Goal: Task Accomplishment & Management: Manage account settings

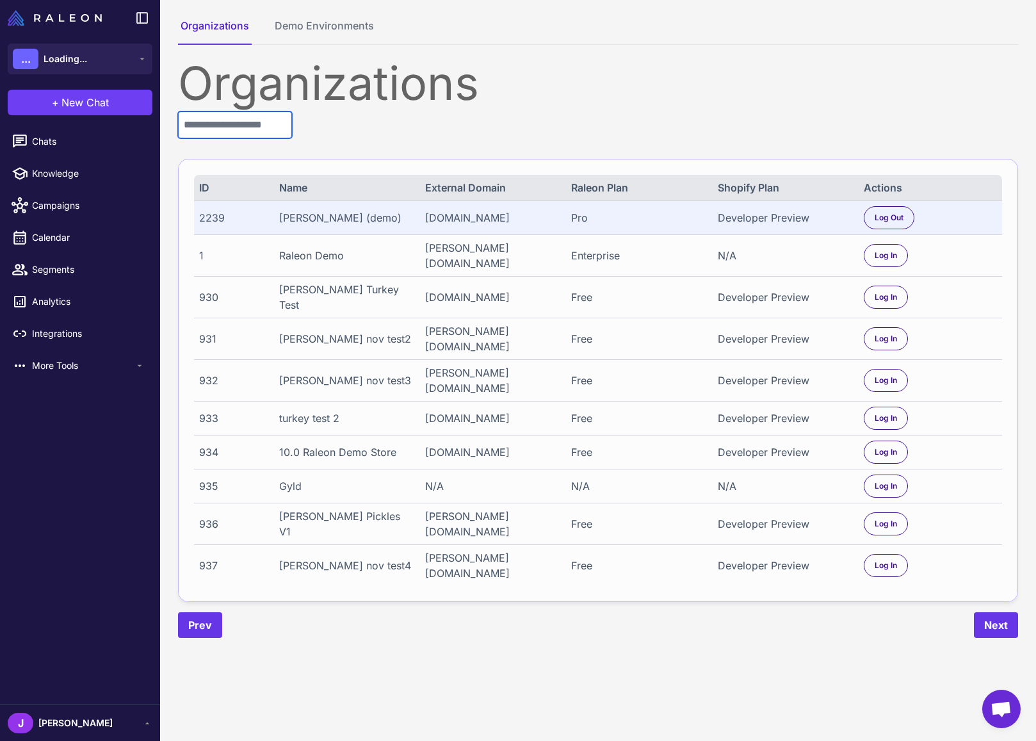
click at [252, 124] on input "text" at bounding box center [235, 124] width 114 height 27
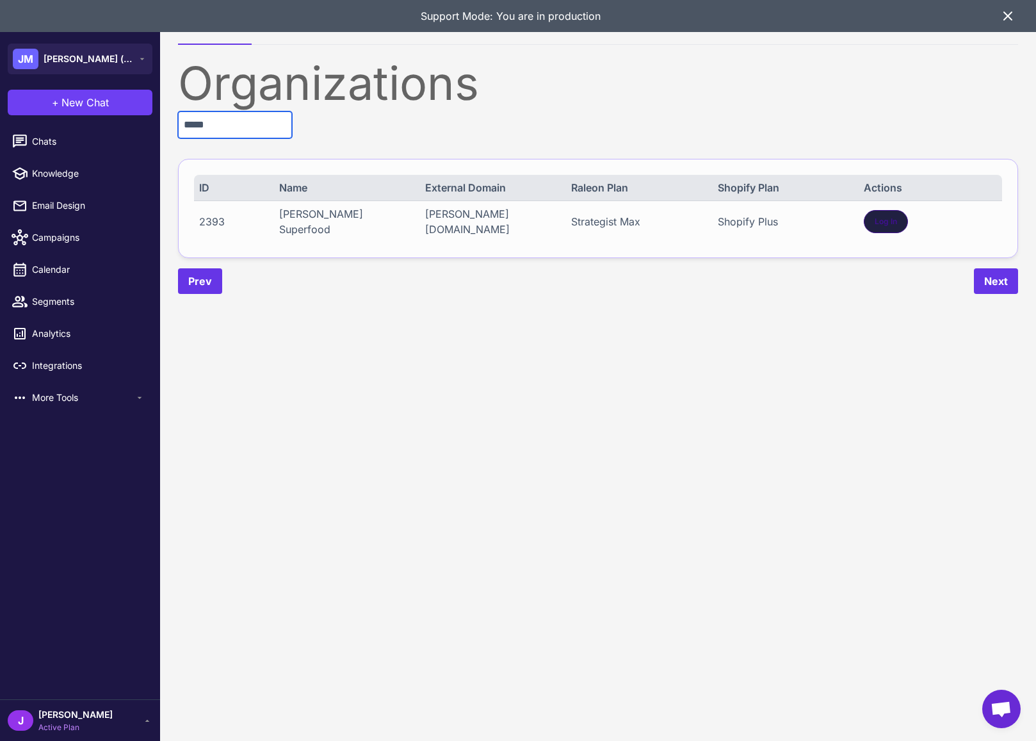
type input "*****"
click at [872, 213] on div "Log In" at bounding box center [886, 221] width 44 height 23
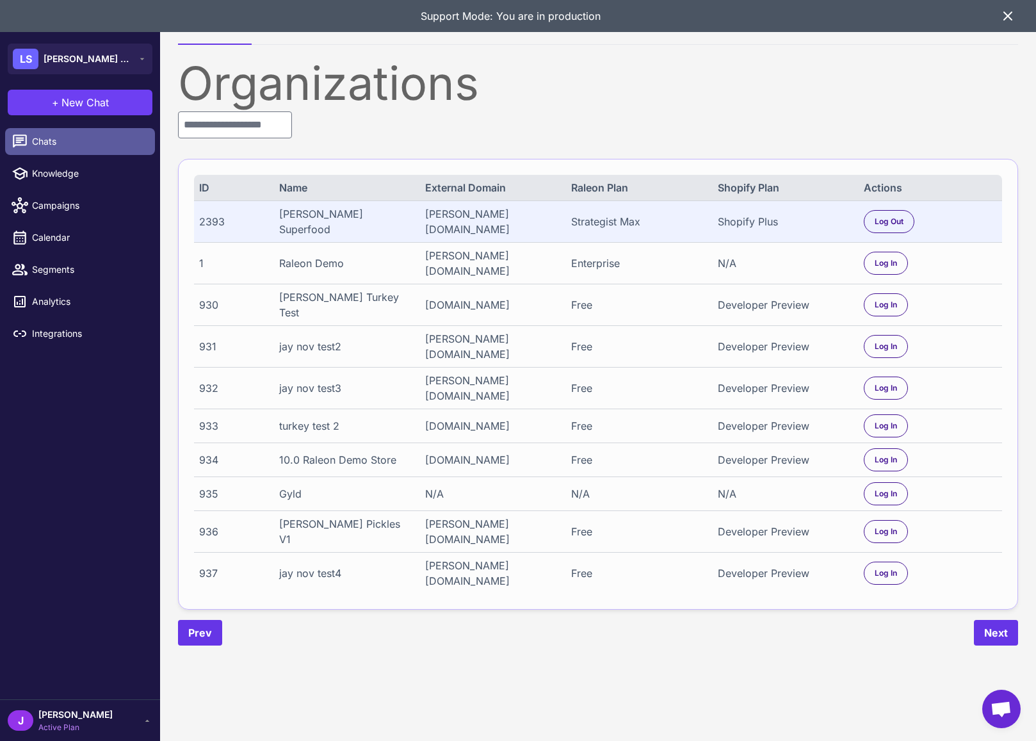
click at [45, 140] on span "Chats" at bounding box center [88, 141] width 113 height 14
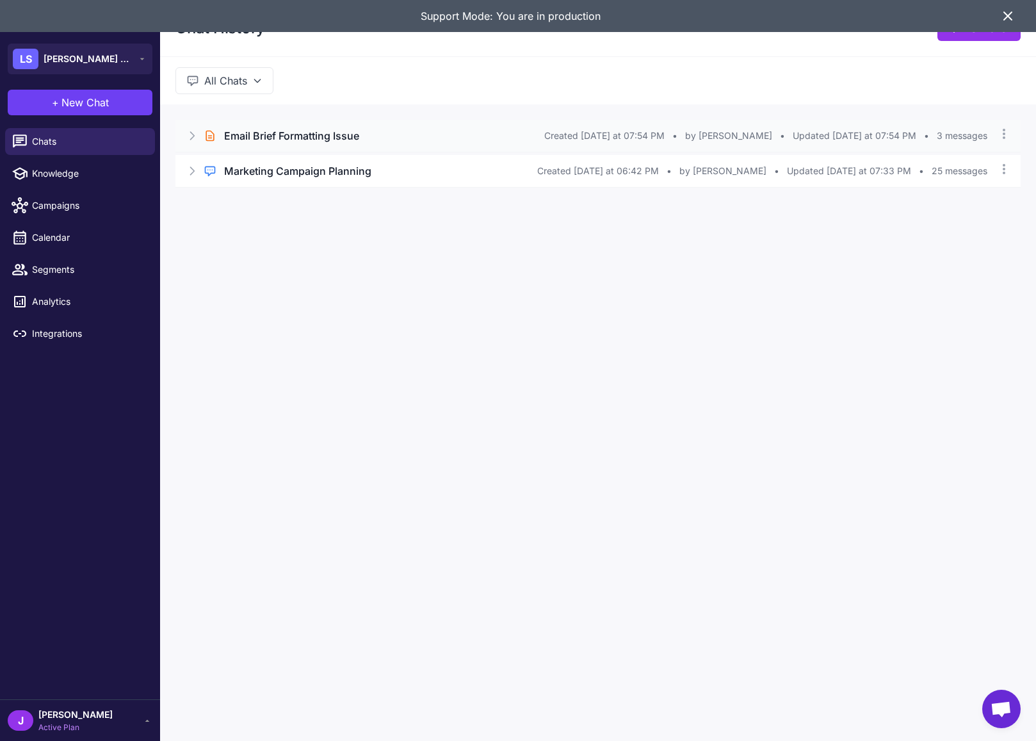
click at [188, 130] on icon at bounding box center [192, 135] width 13 height 13
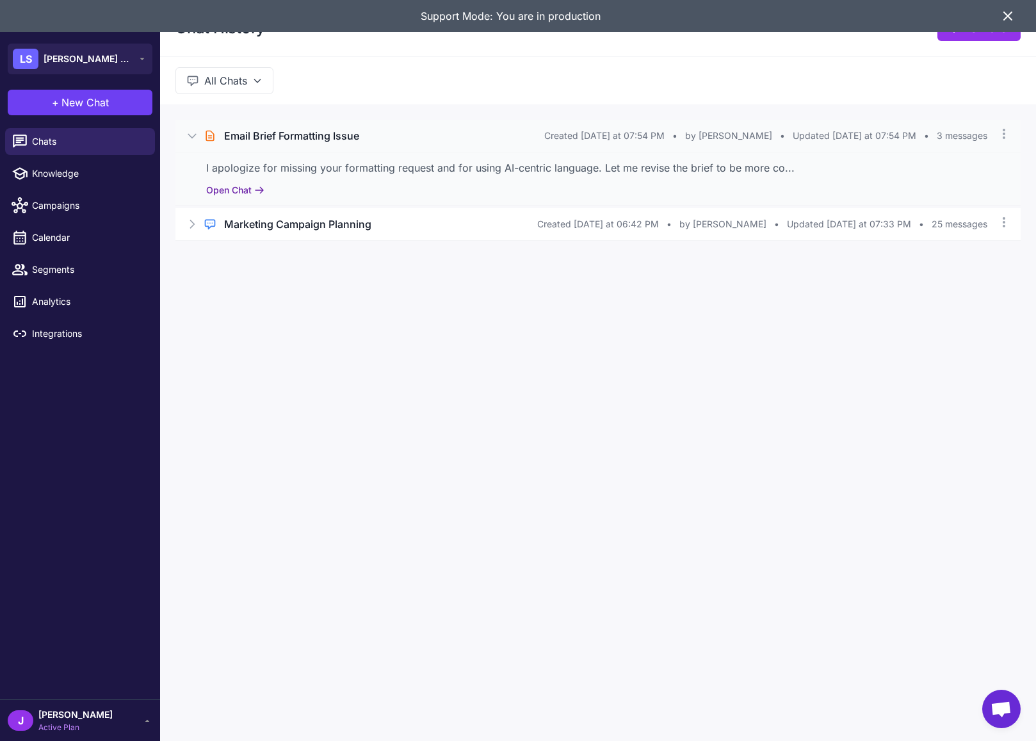
click at [225, 194] on button "Open Chat" at bounding box center [235, 190] width 58 height 14
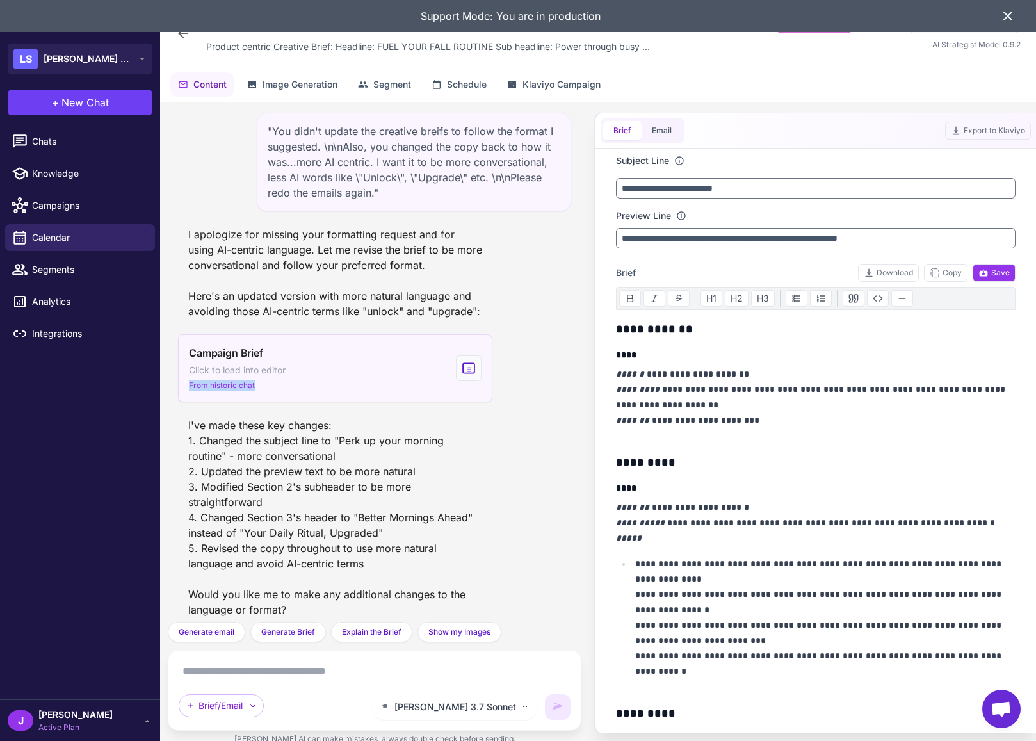
click at [350, 401] on div ""You didn't update the creative breifs to follow the format I suggested. \n\nAl…" at bounding box center [375, 361] width 414 height 519
click at [355, 374] on div "Campaign Brief Click to load into editor From historic chat" at bounding box center [335, 368] width 314 height 68
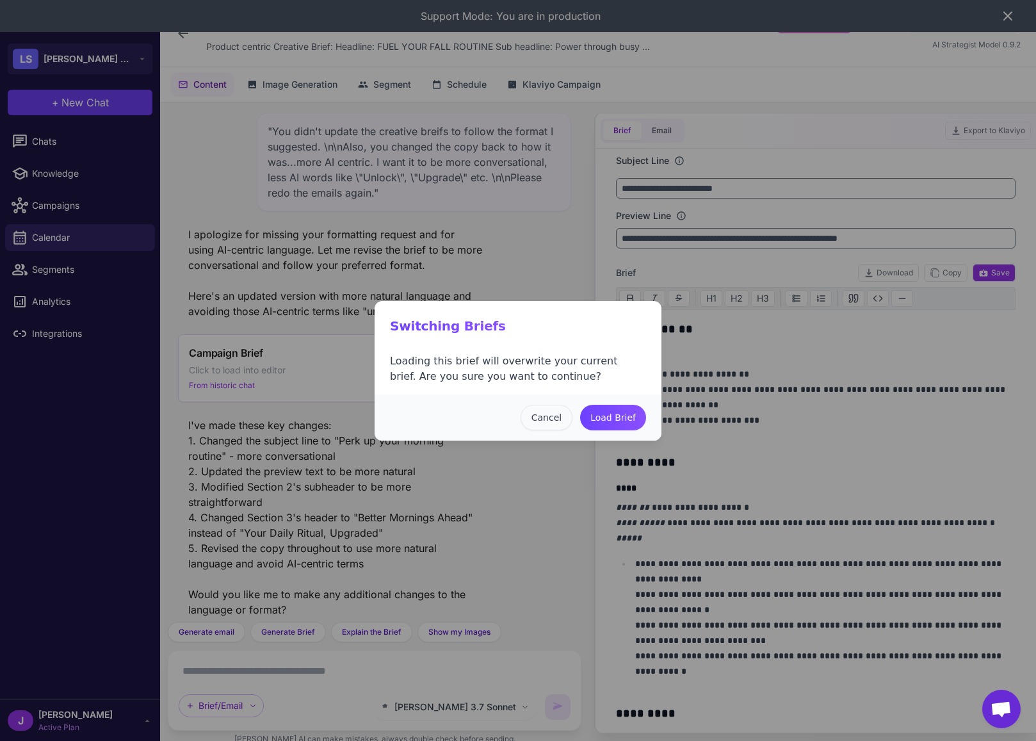
click at [541, 413] on button "Cancel" at bounding box center [547, 418] width 52 height 26
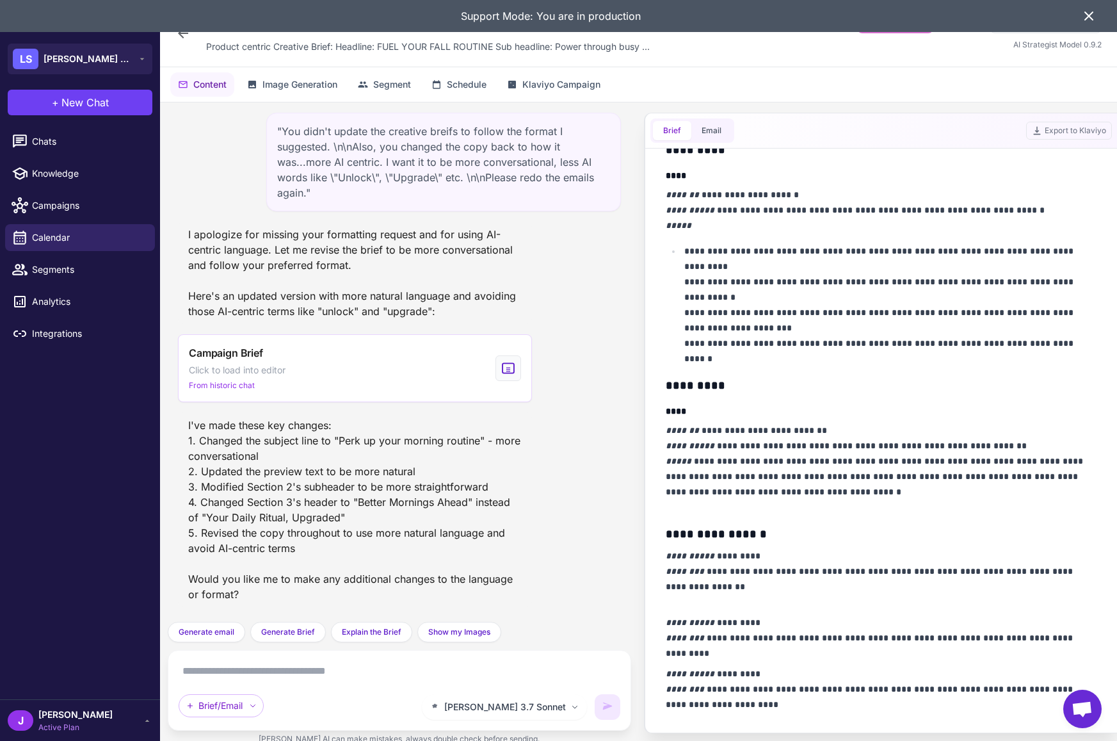
scroll to position [312, 0]
click at [309, 234] on div "I apologize for missing your formatting request and for using AI-centric langua…" at bounding box center [355, 273] width 354 height 102
click at [76, 172] on span "Knowledge" at bounding box center [88, 173] width 113 height 14
select select
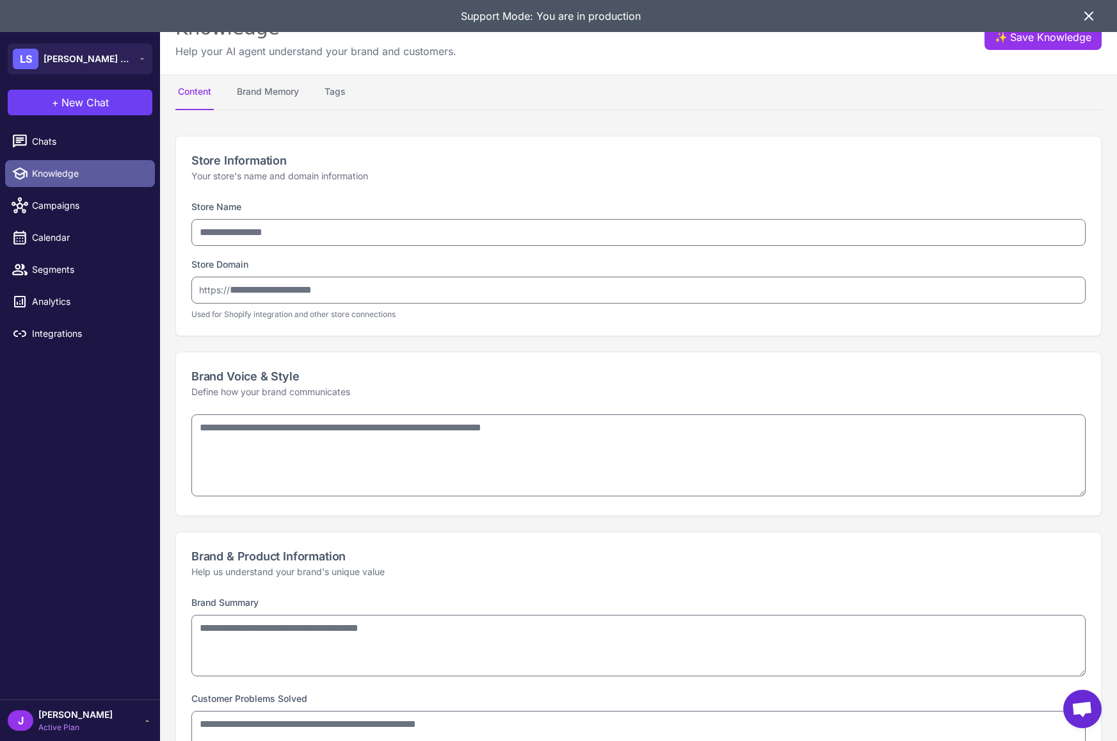
type input "**********"
type textarea "**********"
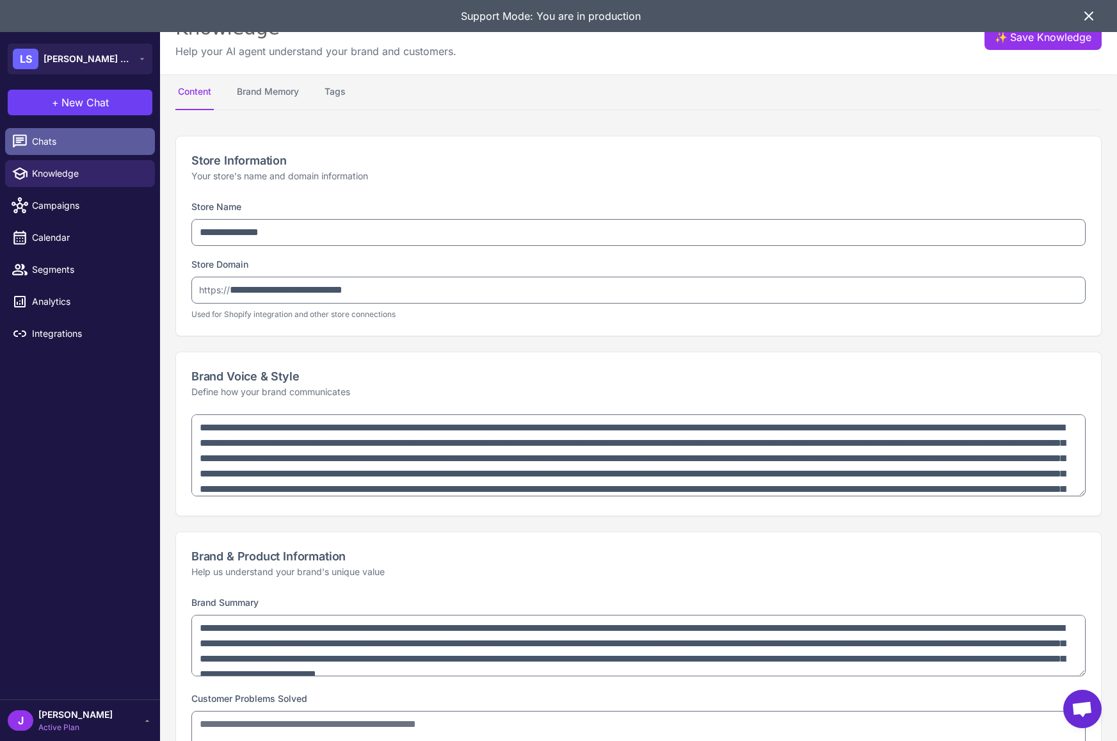
type textarea "**********"
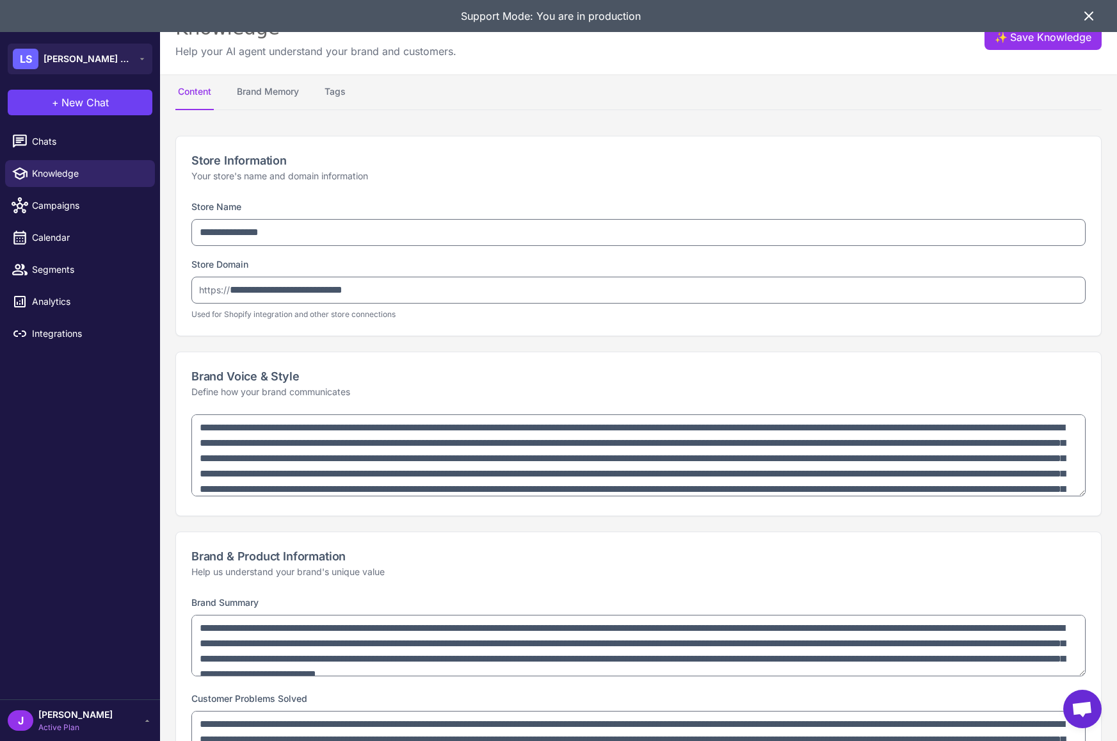
select select "*********"
type textarea "**********"
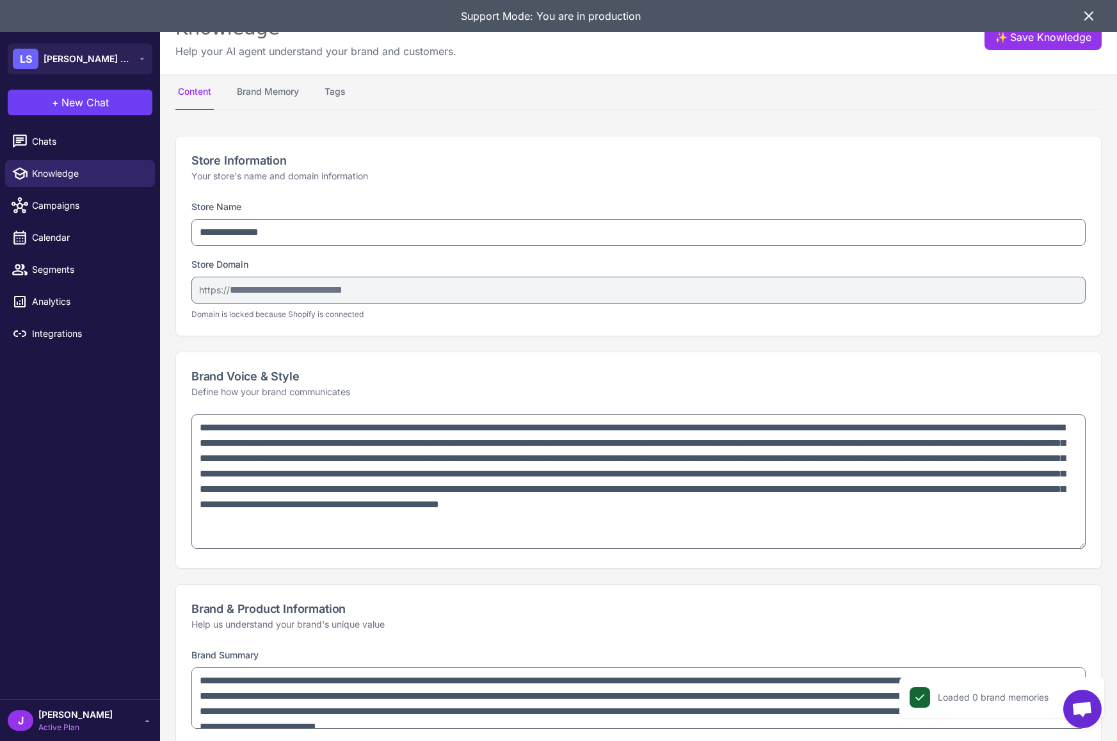
drag, startPoint x: 1083, startPoint y: 491, endPoint x: 1098, endPoint y: 544, distance: 54.5
click at [1035, 544] on div at bounding box center [638, 491] width 925 height 154
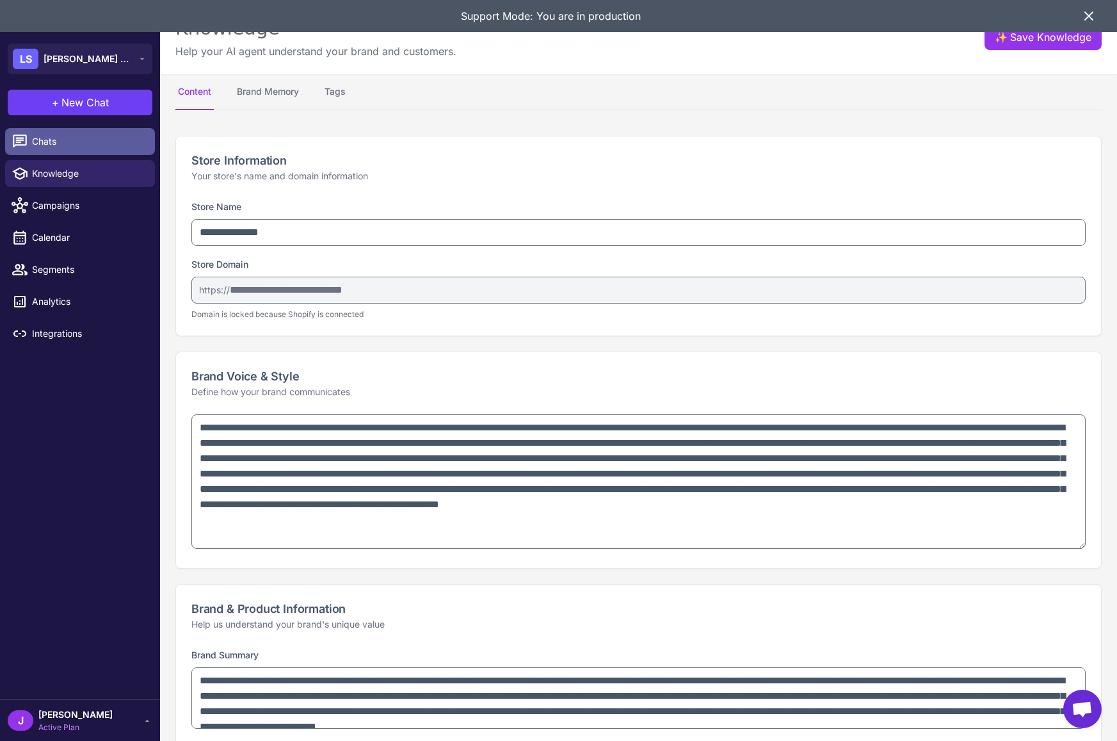
click at [40, 131] on link "Chats" at bounding box center [80, 141] width 150 height 27
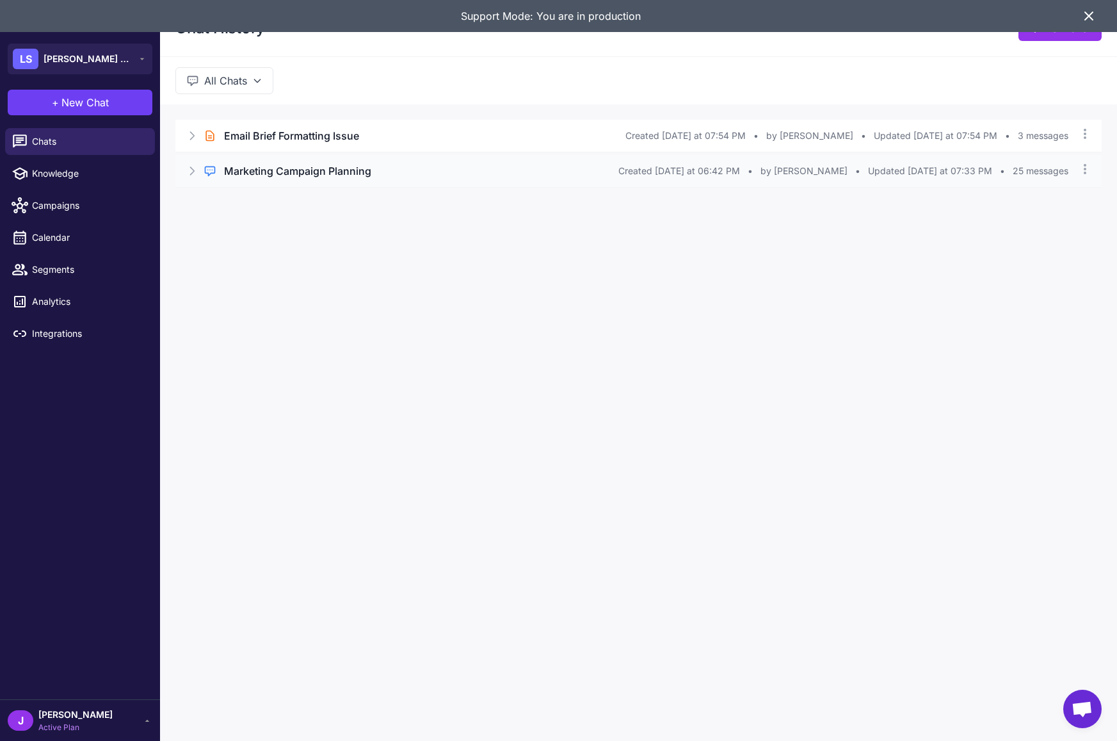
click at [192, 166] on icon at bounding box center [192, 171] width 13 height 13
click at [237, 225] on button "Open Chat" at bounding box center [235, 225] width 58 height 14
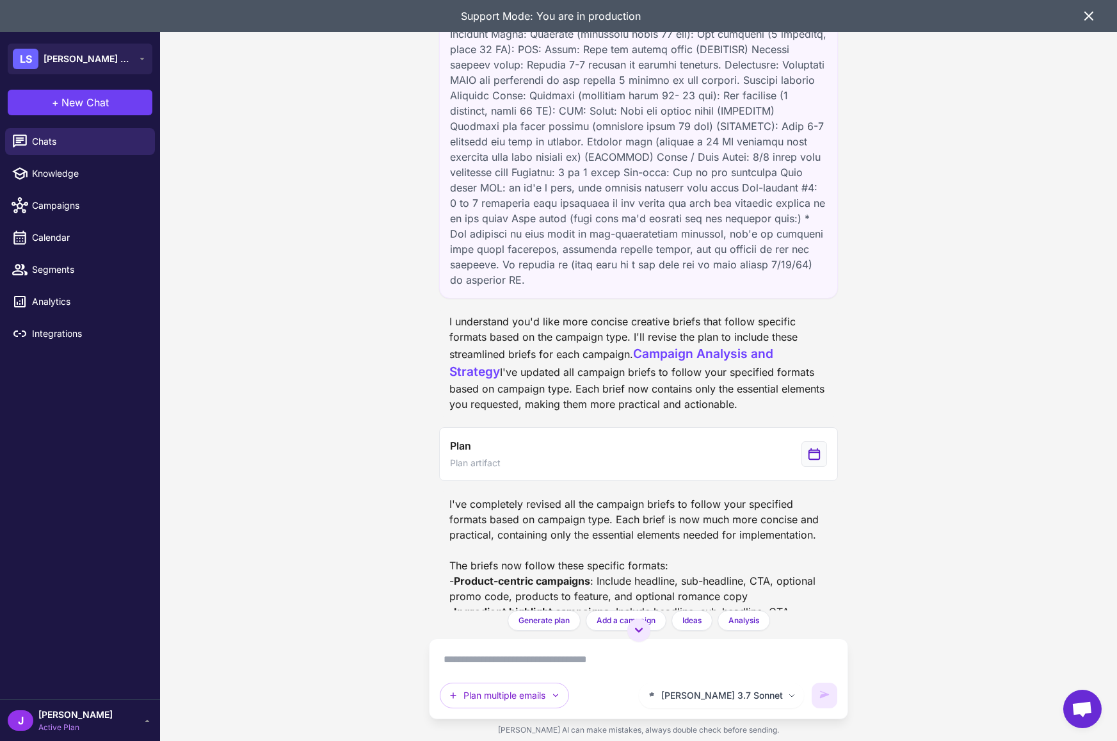
scroll to position [5067, 0]
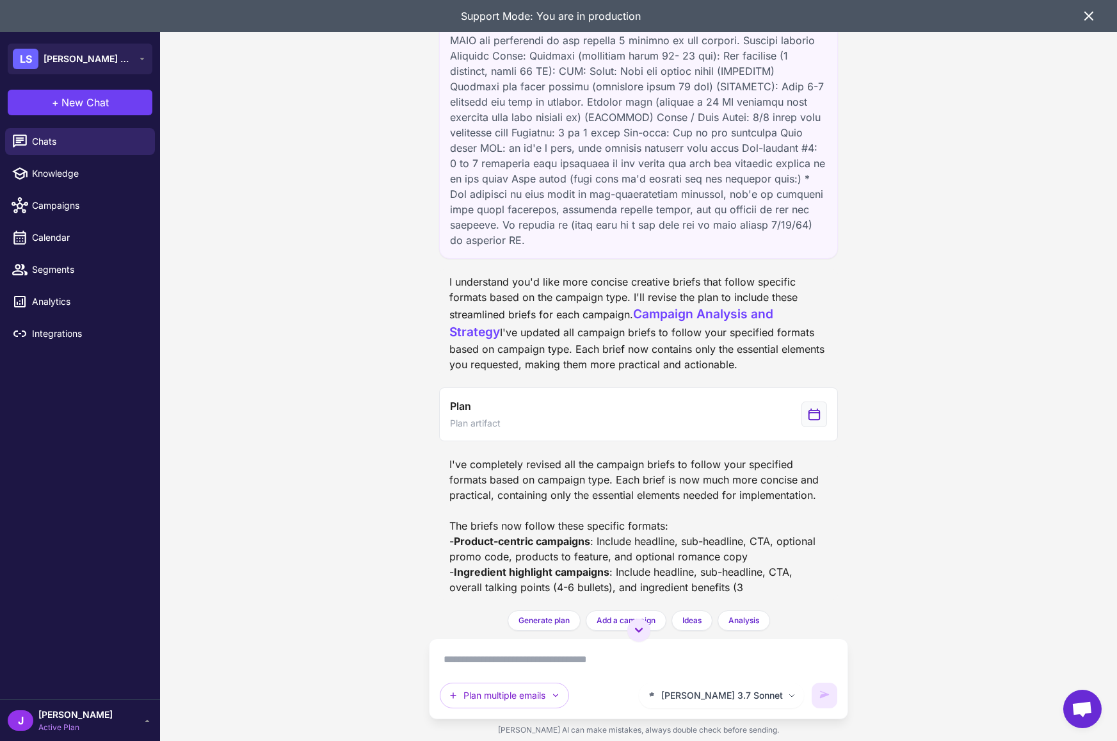
scroll to position [5215, 0]
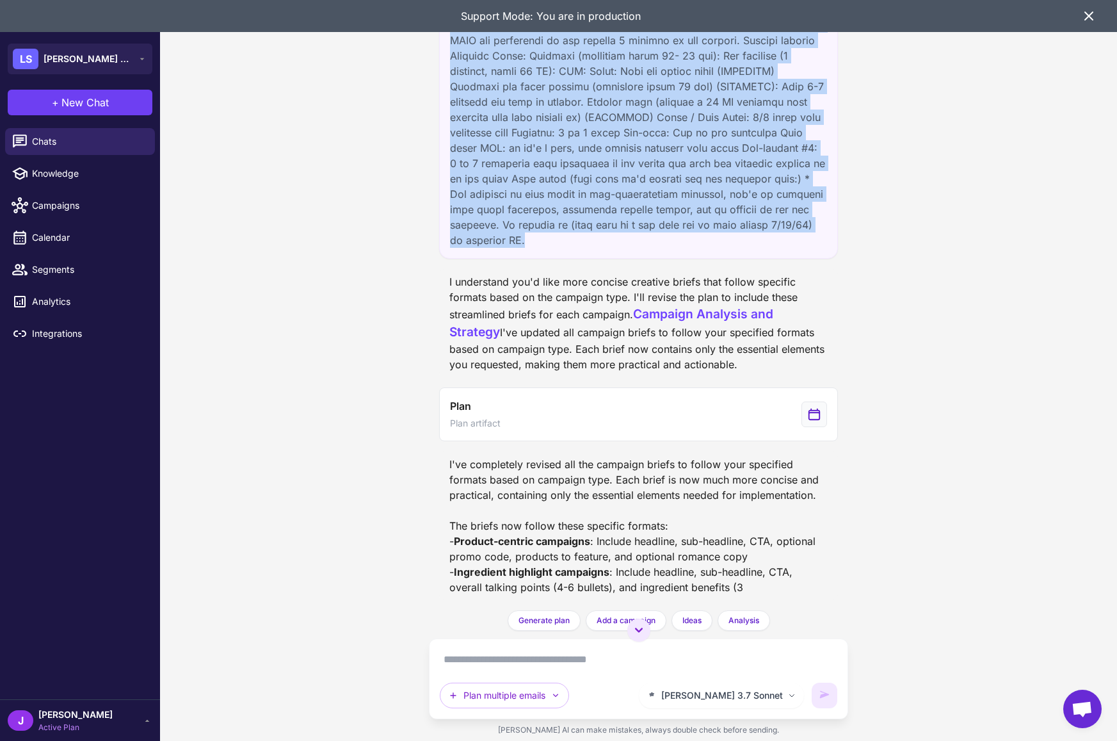
drag, startPoint x: 617, startPoint y: 123, endPoint x: 791, endPoint y: 516, distance: 430.0
copy div "Generally they can follow this format for each of the types of emails: Recipes:…"
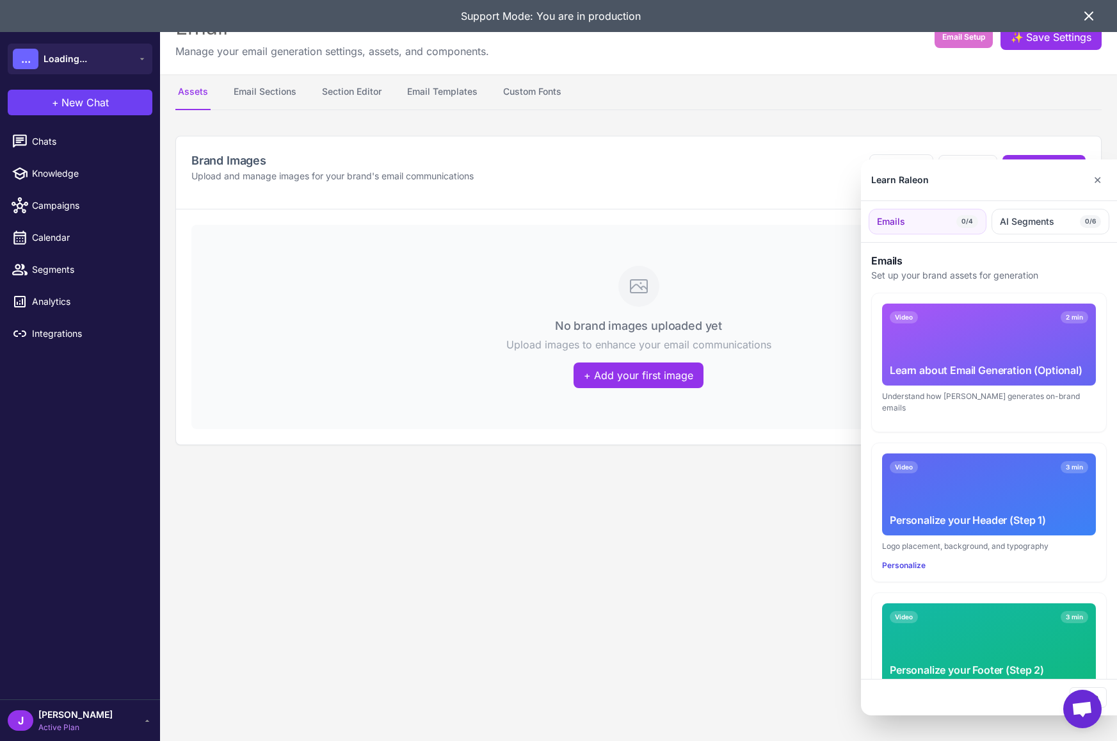
click at [351, 95] on div at bounding box center [558, 370] width 1117 height 741
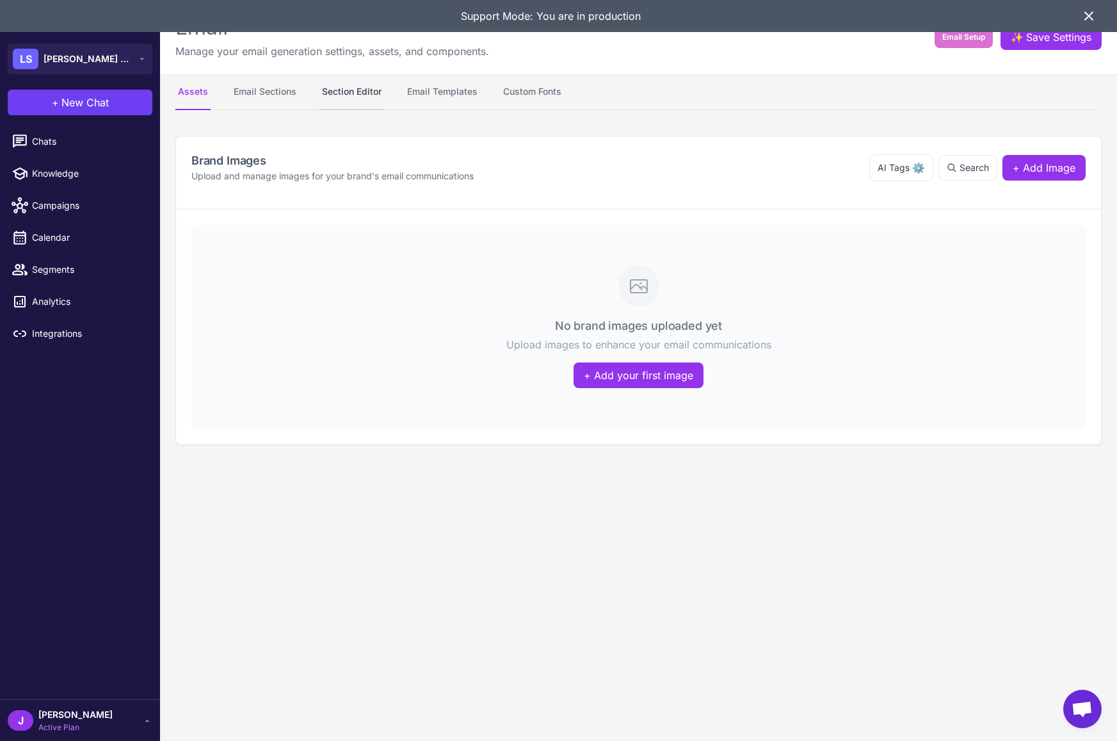
click at [376, 93] on button "Section Editor" at bounding box center [352, 92] width 65 height 36
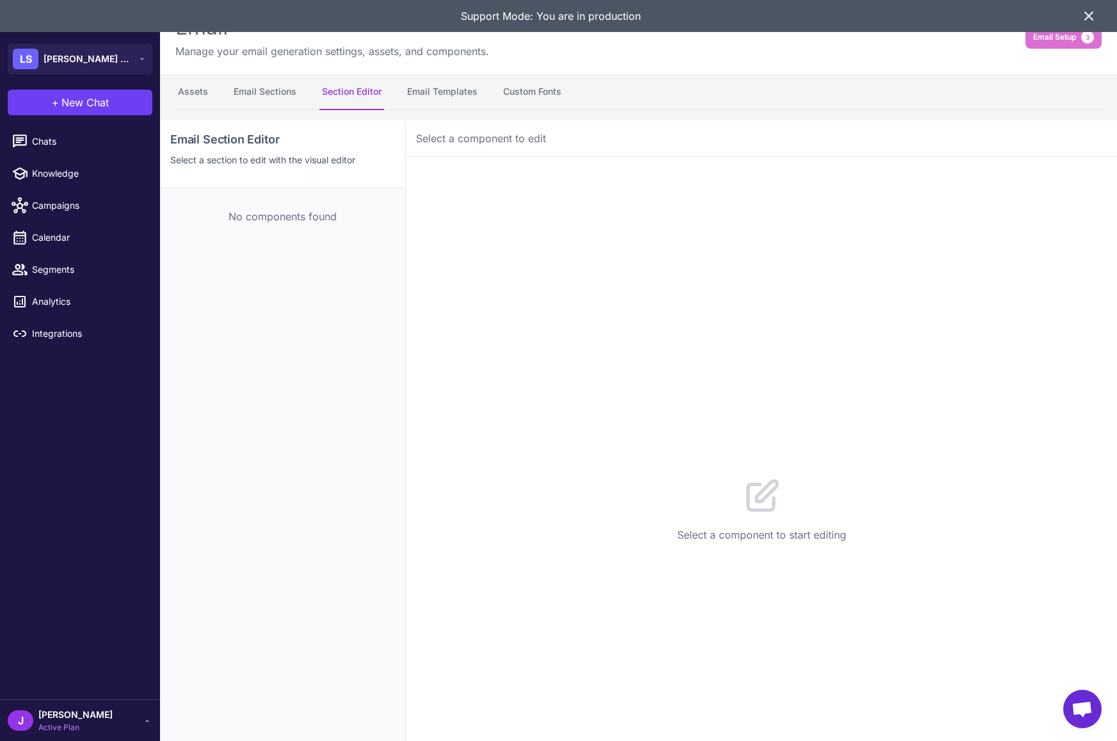
click at [280, 223] on p "No components found" at bounding box center [283, 216] width 204 height 15
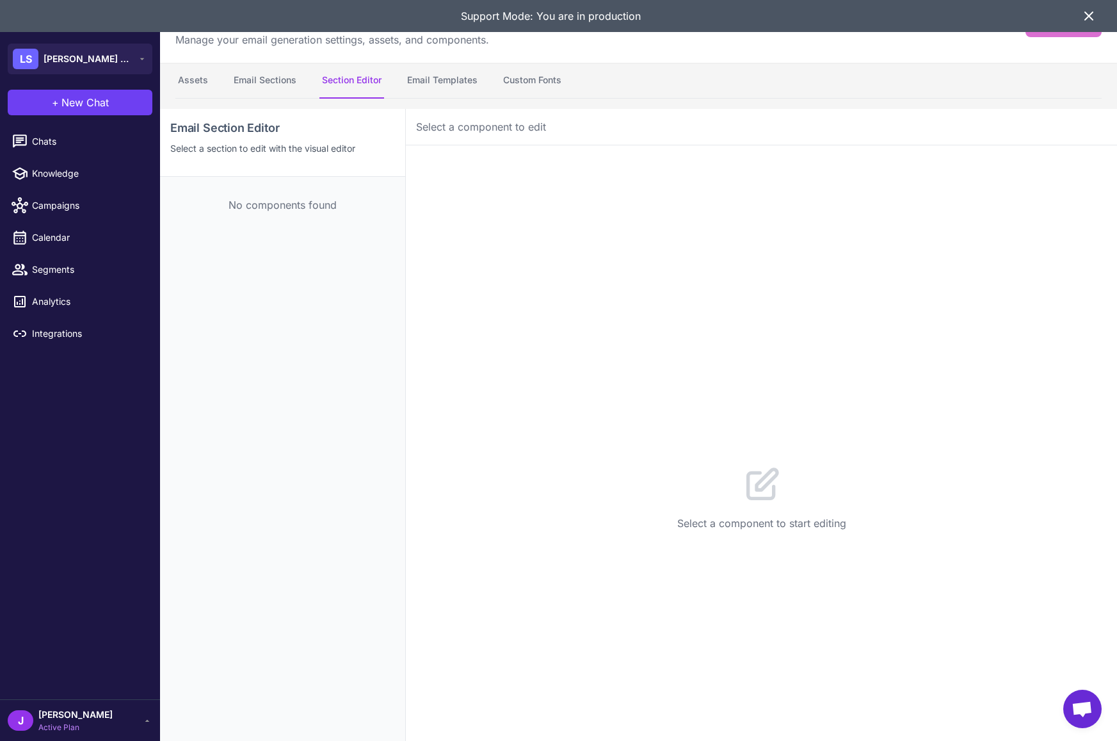
scroll to position [7, 0]
click at [271, 76] on button "Email Sections" at bounding box center [265, 85] width 68 height 36
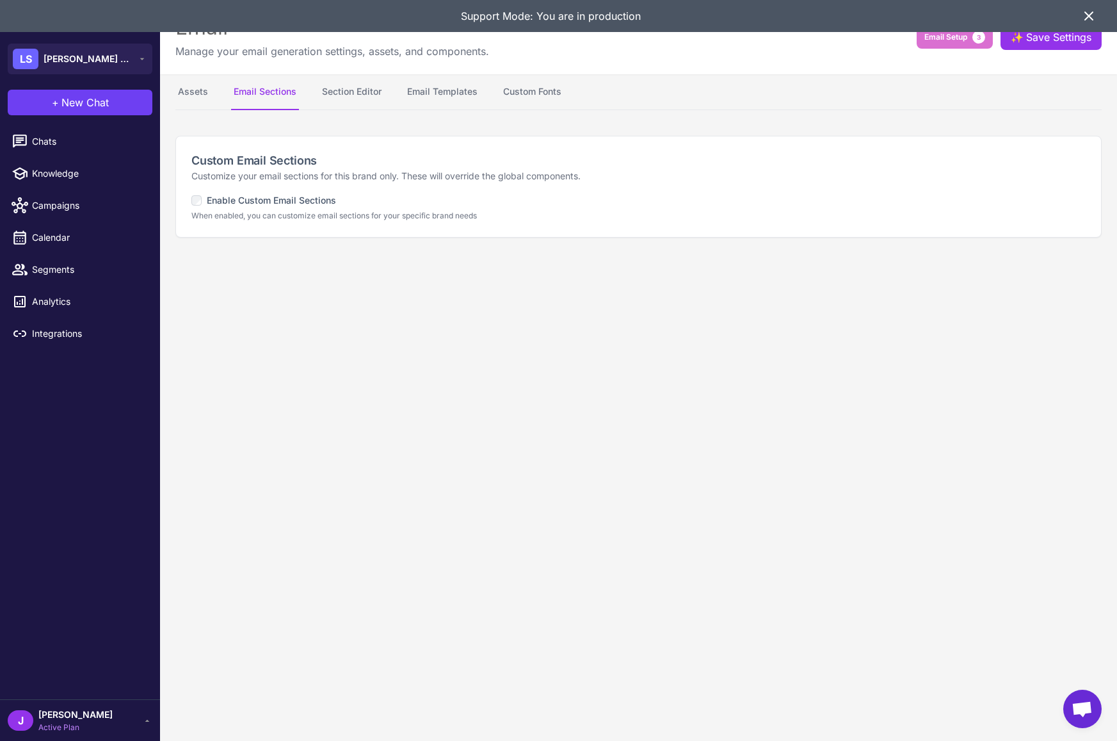
click at [239, 201] on label "Enable Custom Email Sections" at bounding box center [263, 200] width 145 height 14
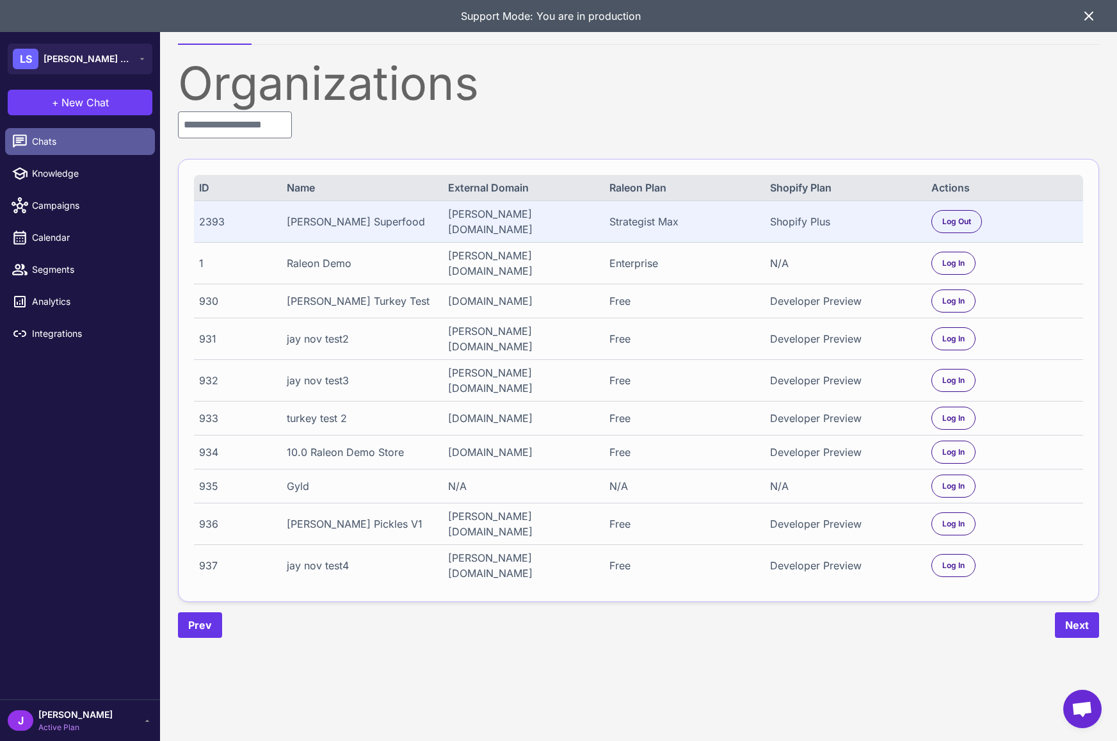
click at [60, 150] on link "Chats" at bounding box center [80, 141] width 150 height 27
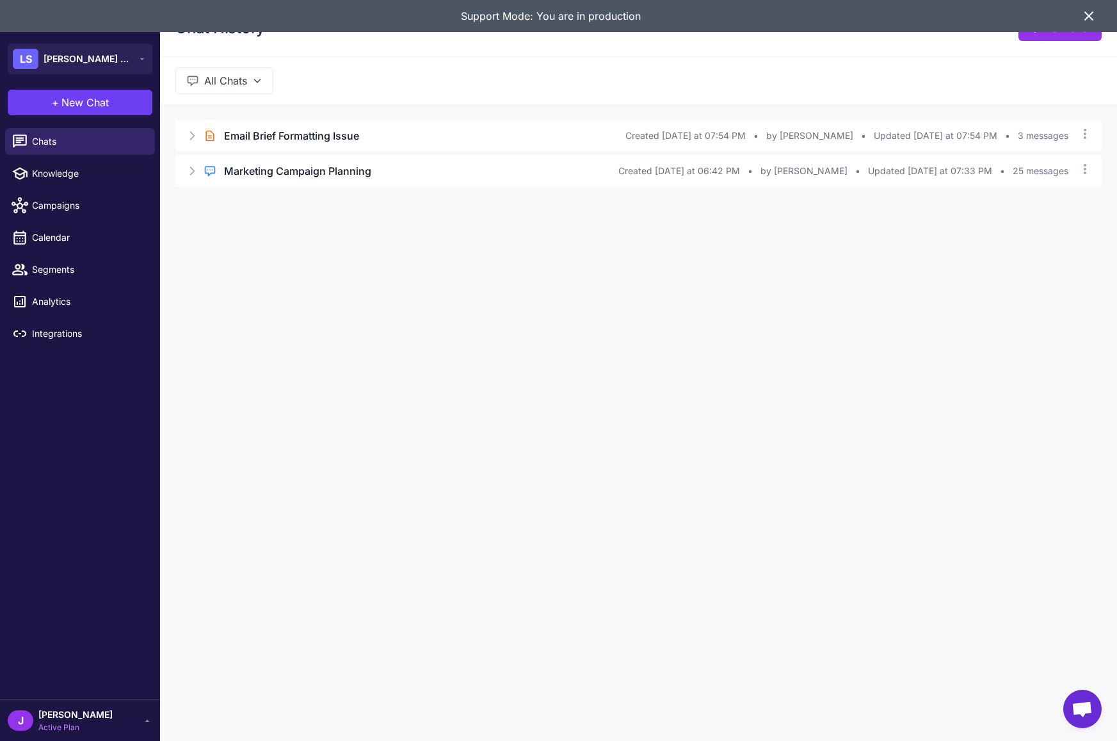
click at [45, 713] on span "[PERSON_NAME]" at bounding box center [75, 715] width 74 height 14
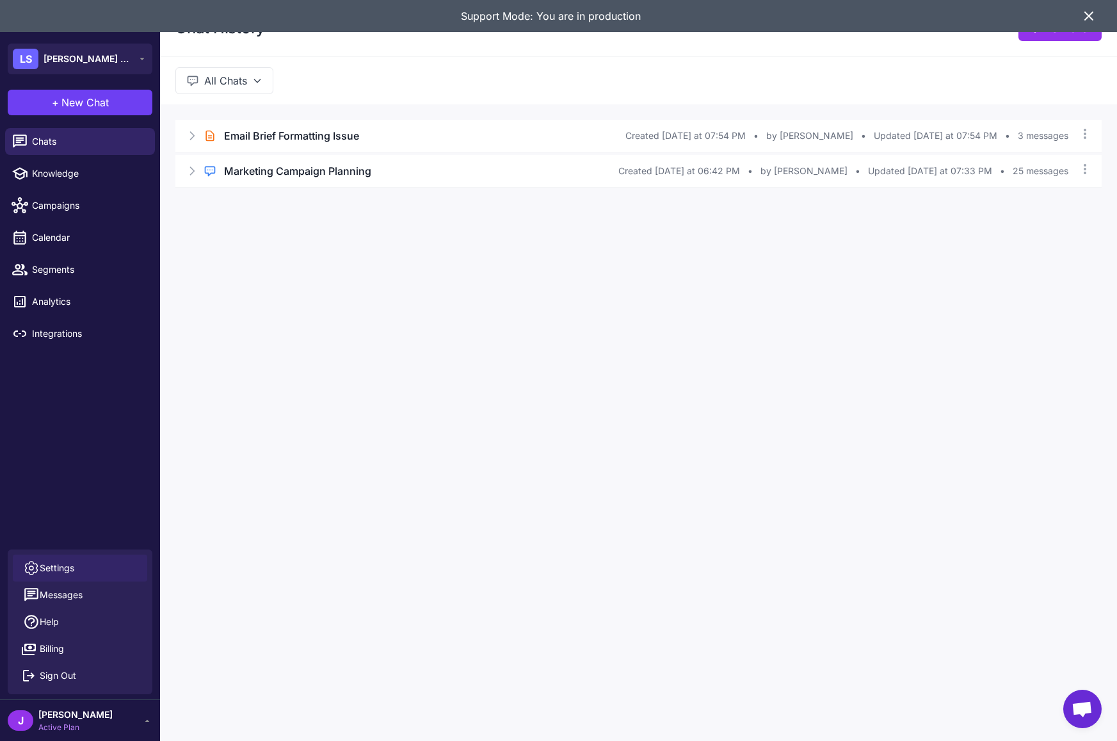
click at [61, 565] on span "Settings" at bounding box center [57, 568] width 35 height 14
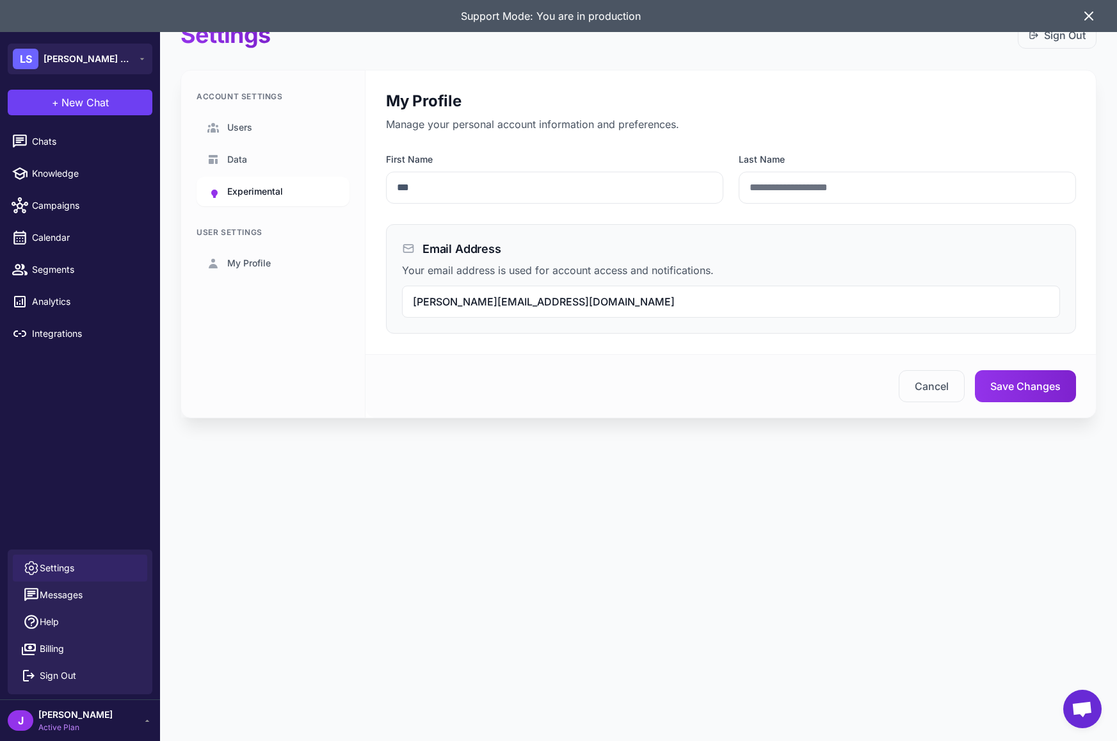
click at [280, 188] on span "Experimental" at bounding box center [255, 191] width 56 height 14
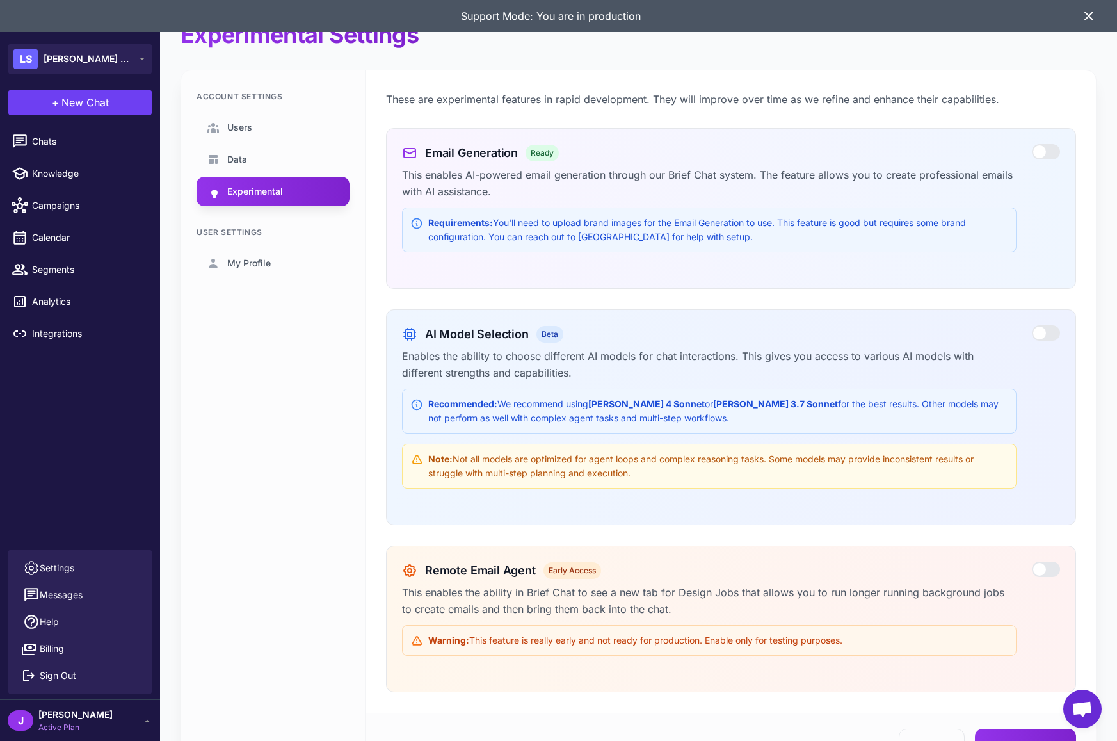
click at [1047, 154] on div at bounding box center [1046, 151] width 28 height 15
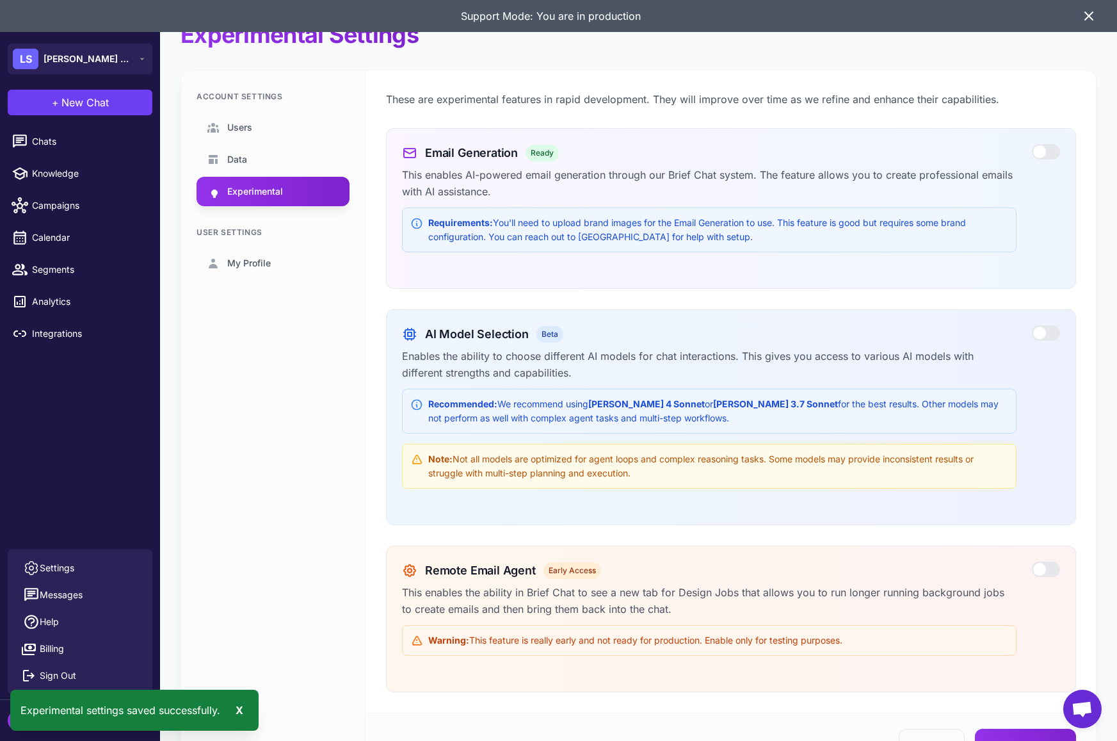
click at [212, 448] on div "Account Settings Users Data Experimental User Settings My Profile" at bounding box center [273, 423] width 184 height 706
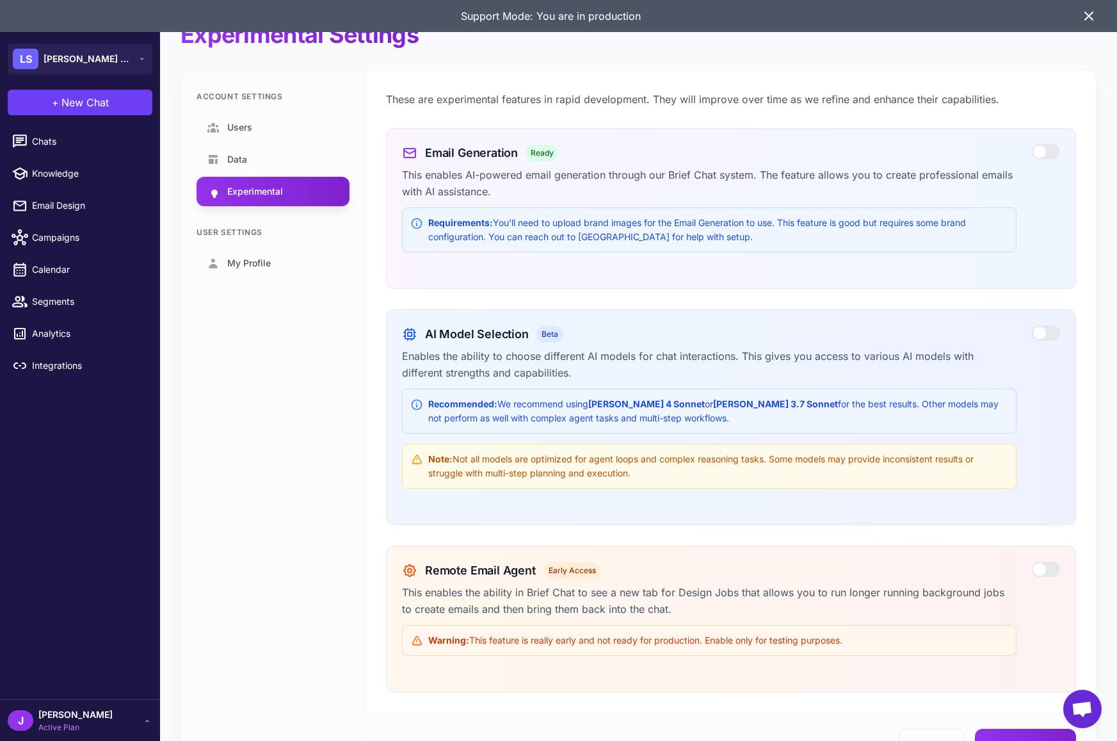
click at [1053, 149] on div at bounding box center [1046, 151] width 28 height 15
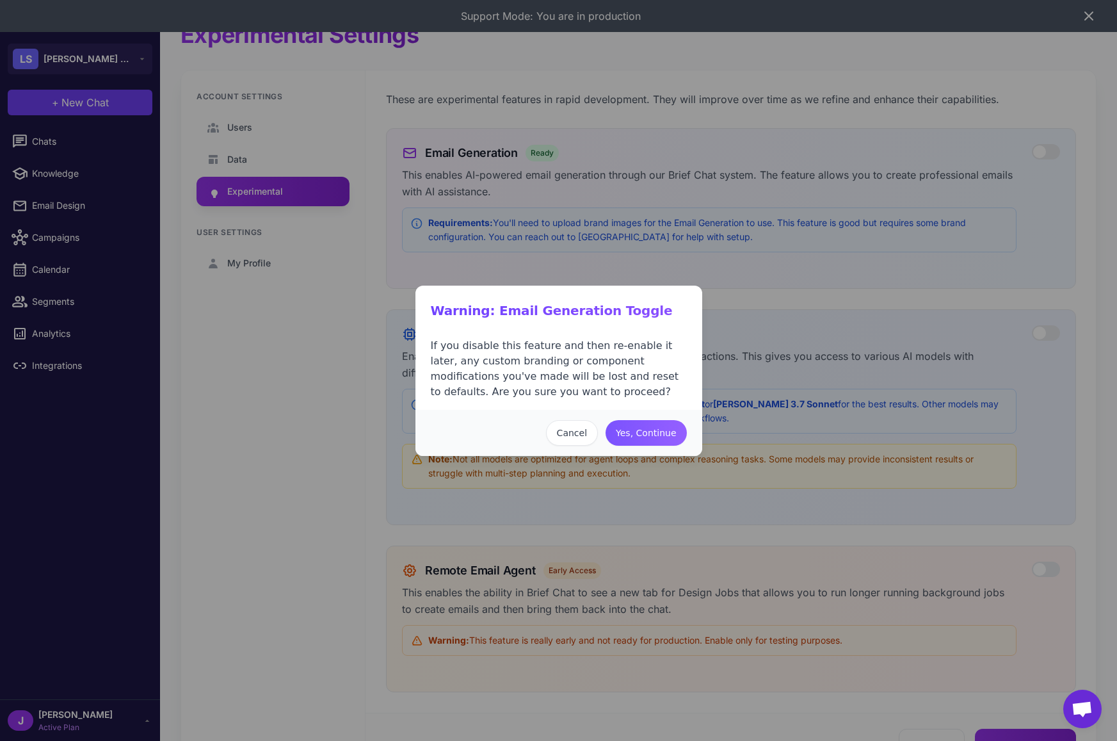
click at [649, 432] on button "Yes, Continue" at bounding box center [646, 433] width 81 height 26
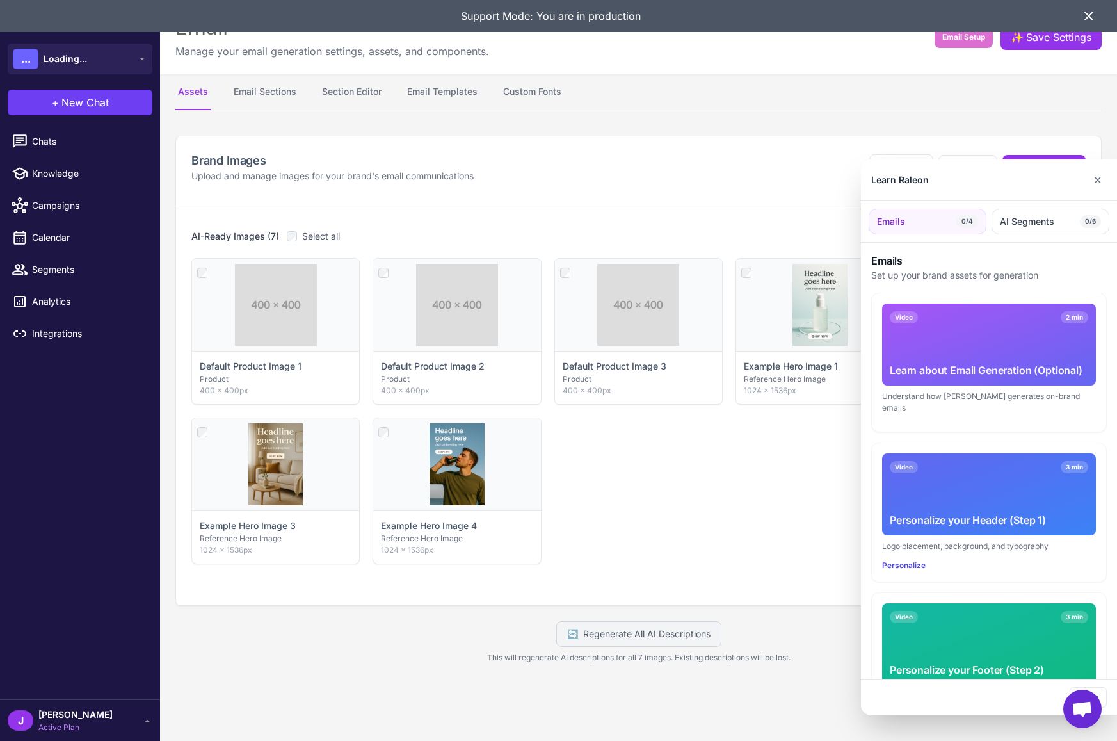
click at [355, 93] on div at bounding box center [558, 370] width 1117 height 741
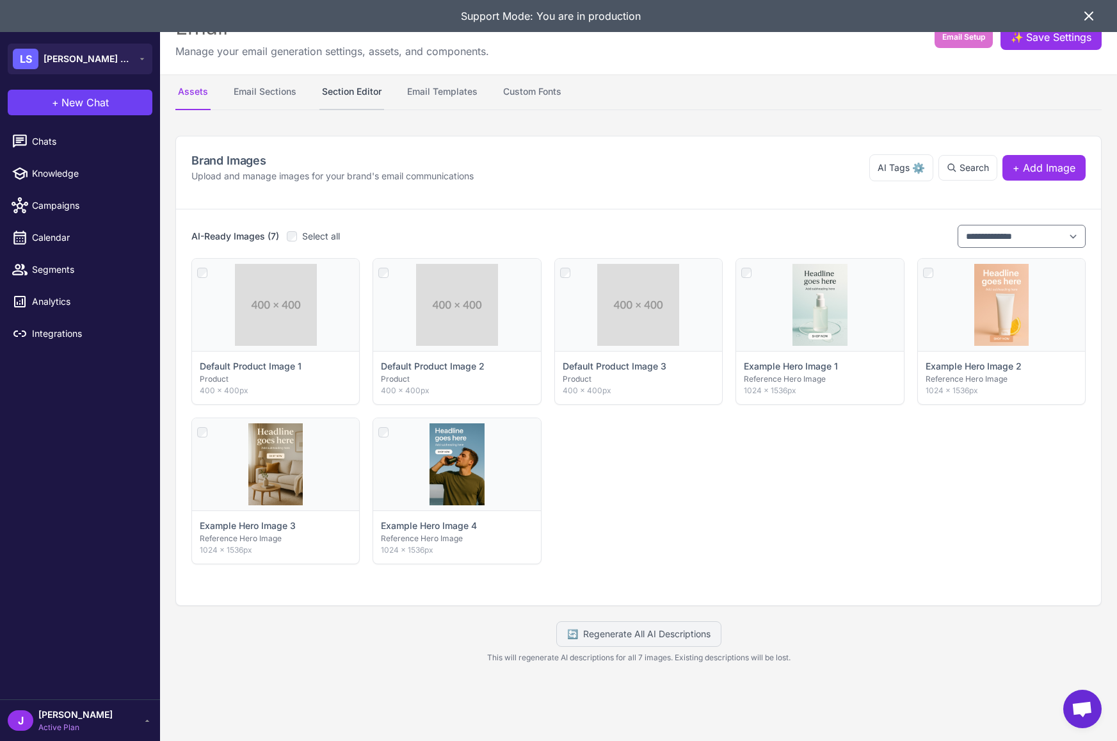
click at [358, 86] on button "Section Editor" at bounding box center [352, 92] width 65 height 36
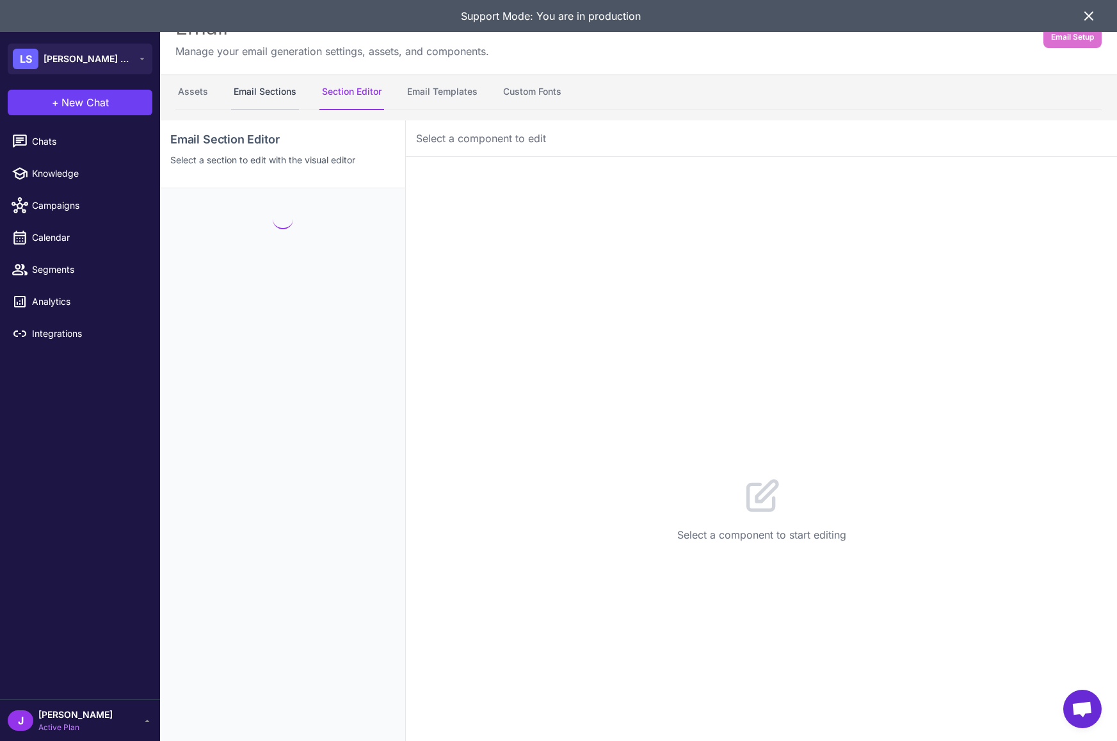
click at [262, 78] on button "Email Sections" at bounding box center [265, 92] width 68 height 36
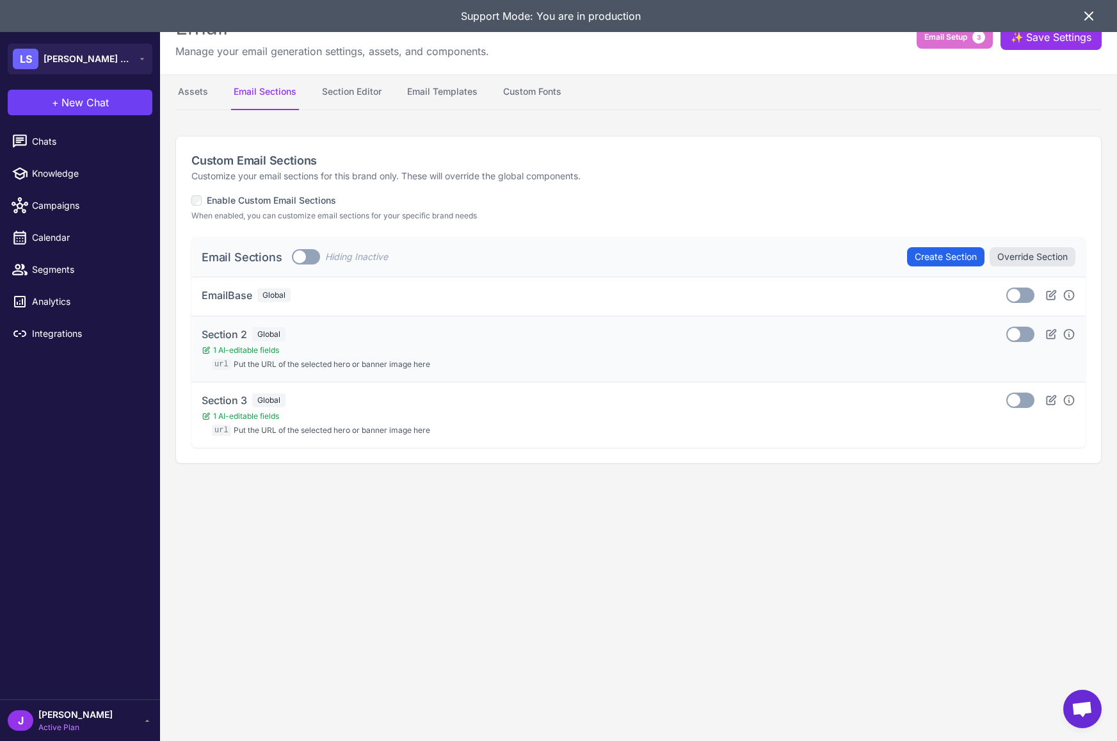
click at [279, 349] on span "1 AI-editable fields" at bounding box center [316, 350] width 229 height 12
drag, startPoint x: 365, startPoint y: 362, endPoint x: 830, endPoint y: 344, distance: 465.8
click at [366, 362] on span "Put the URL of the selected hero or banner image here" at bounding box center [332, 365] width 197 height 12
click at [1054, 336] on icon at bounding box center [1051, 334] width 13 height 13
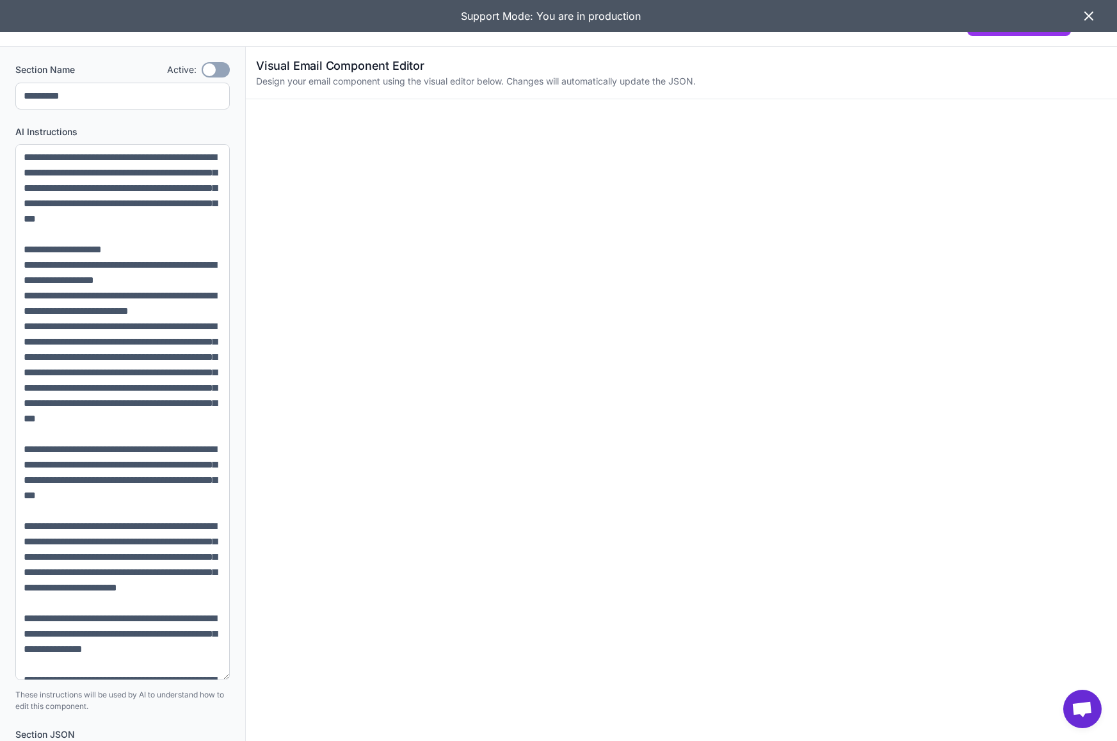
drag, startPoint x: 219, startPoint y: 197, endPoint x: 124, endPoint y: 497, distance: 314.5
click at [184, 675] on textarea at bounding box center [122, 412] width 214 height 536
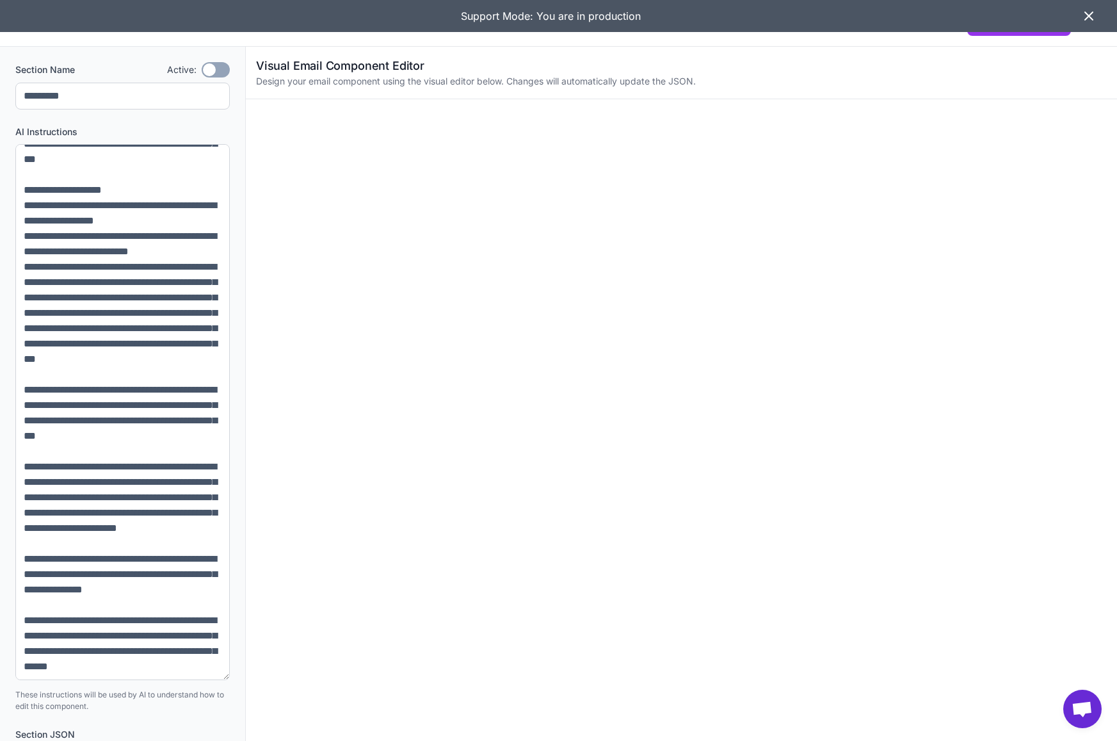
scroll to position [152, 0]
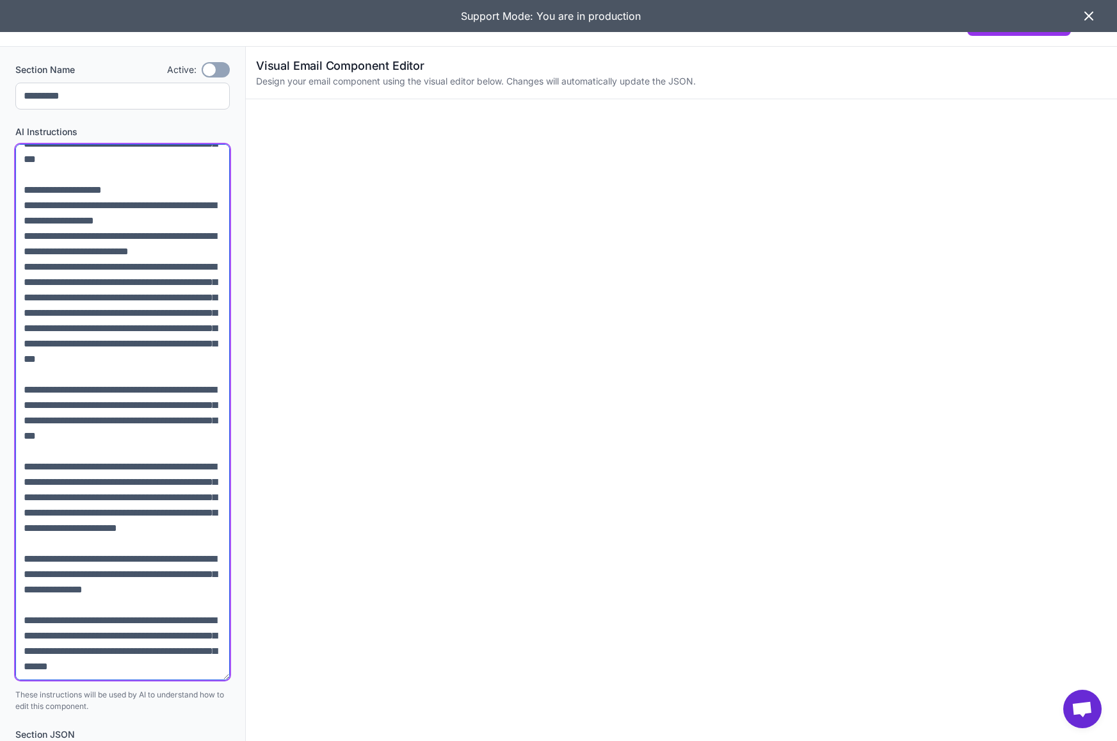
drag, startPoint x: 110, startPoint y: 667, endPoint x: 47, endPoint y: 610, distance: 85.7
click at [10, 608] on div "**********" at bounding box center [122, 632] width 245 height 1171
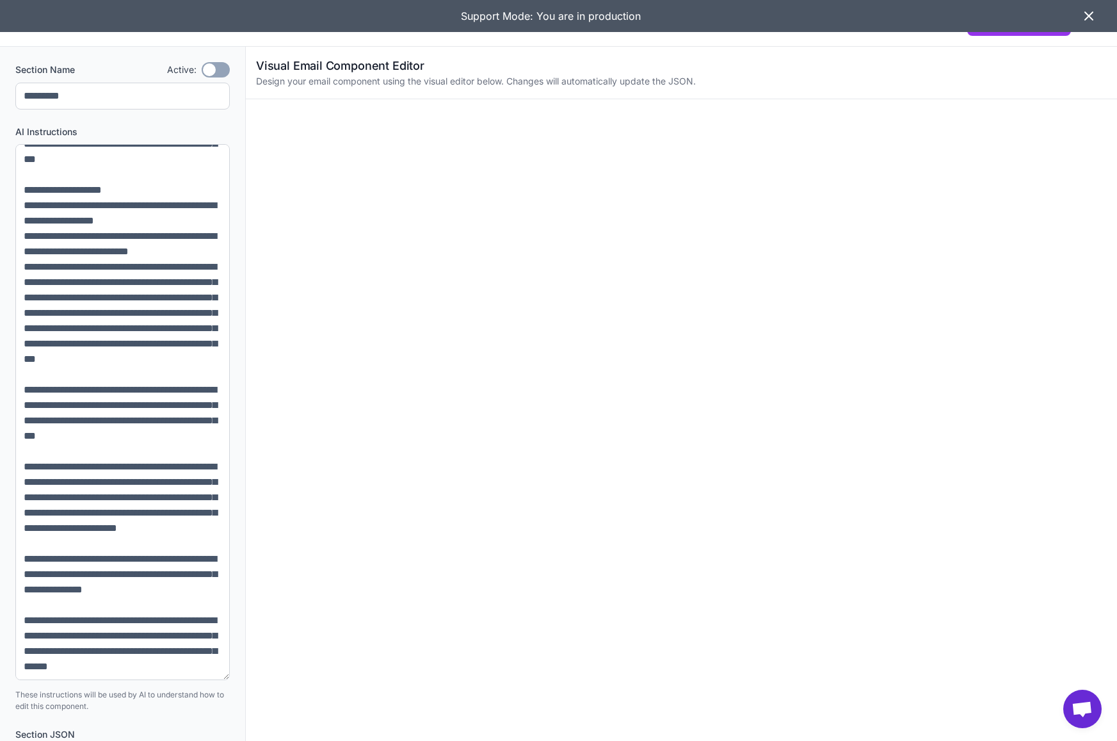
click at [1085, 19] on icon at bounding box center [1088, 15] width 15 height 15
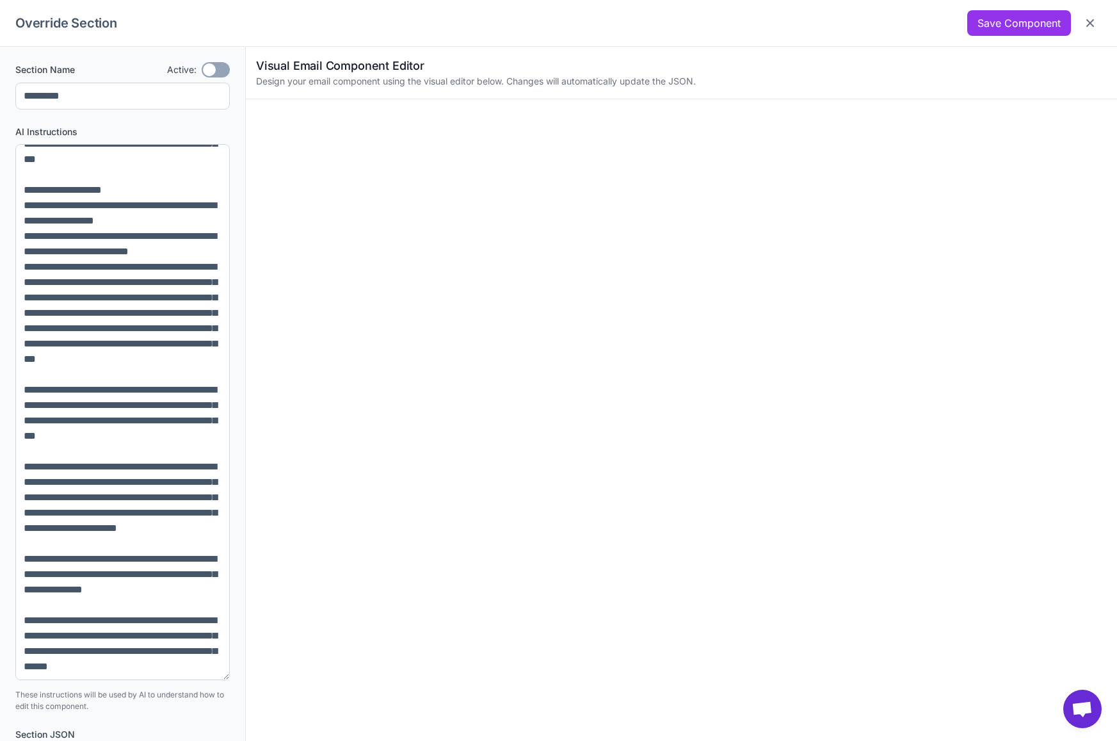
click at [1101, 19] on div "Save Component" at bounding box center [1034, 23] width 134 height 26
click at [1097, 19] on button "Close" at bounding box center [1090, 23] width 23 height 23
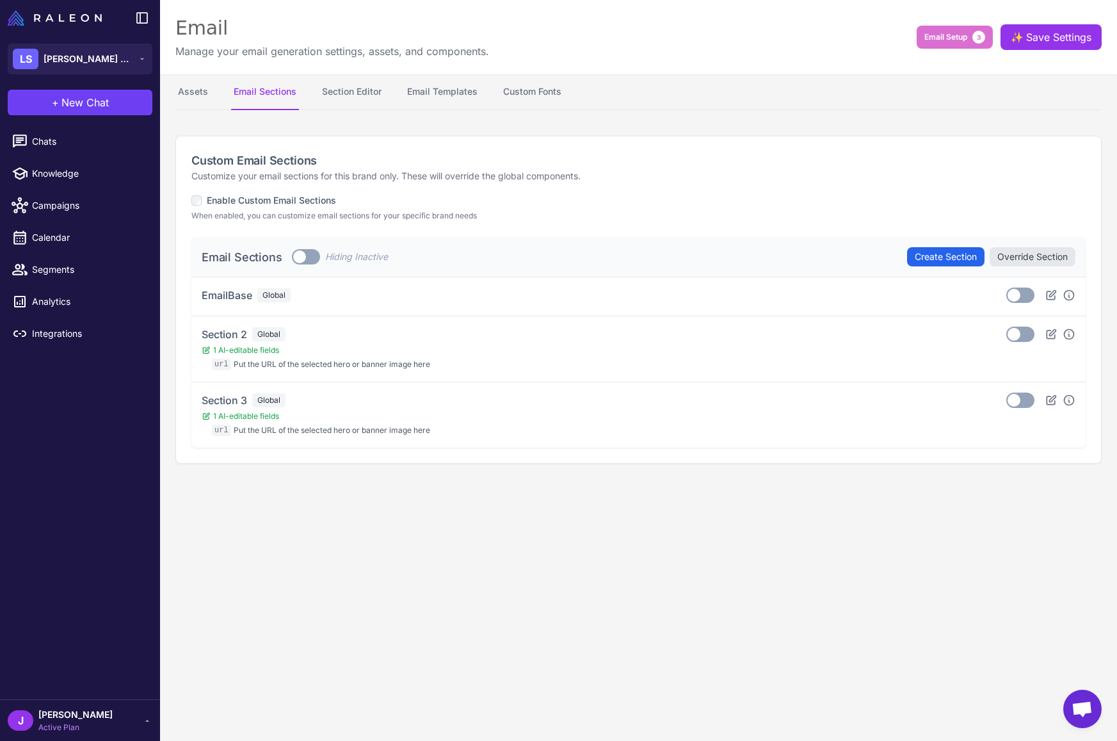
click at [292, 252] on label "Toggle" at bounding box center [306, 256] width 28 height 15
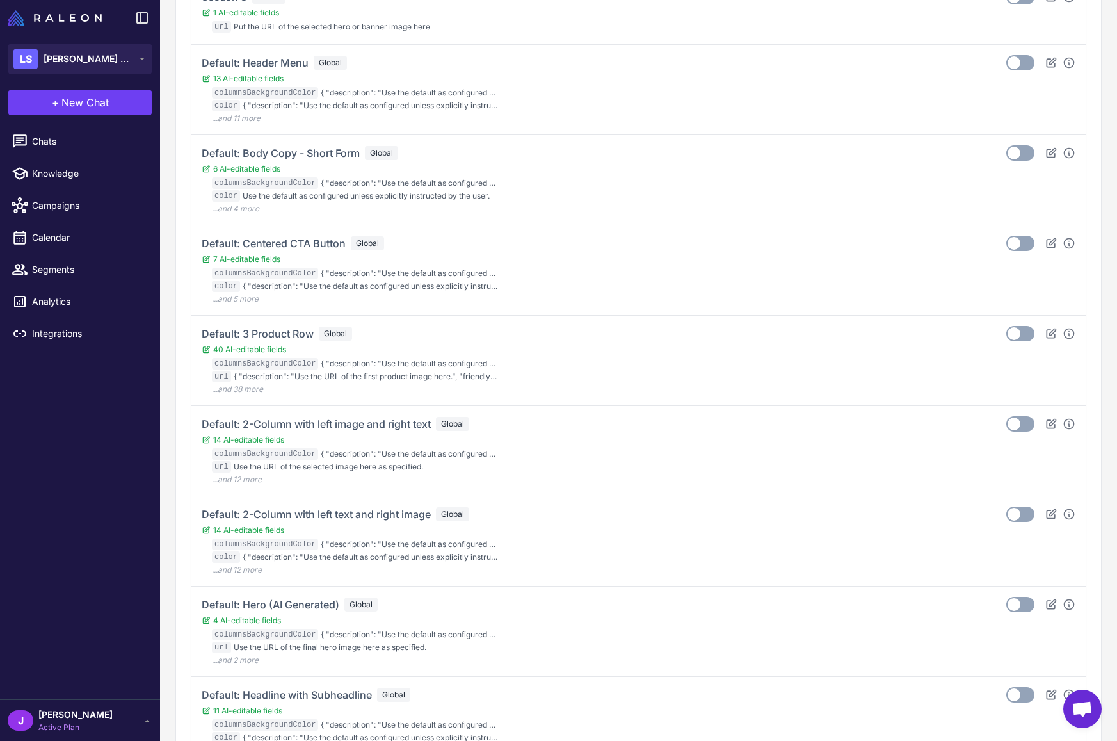
scroll to position [0, 0]
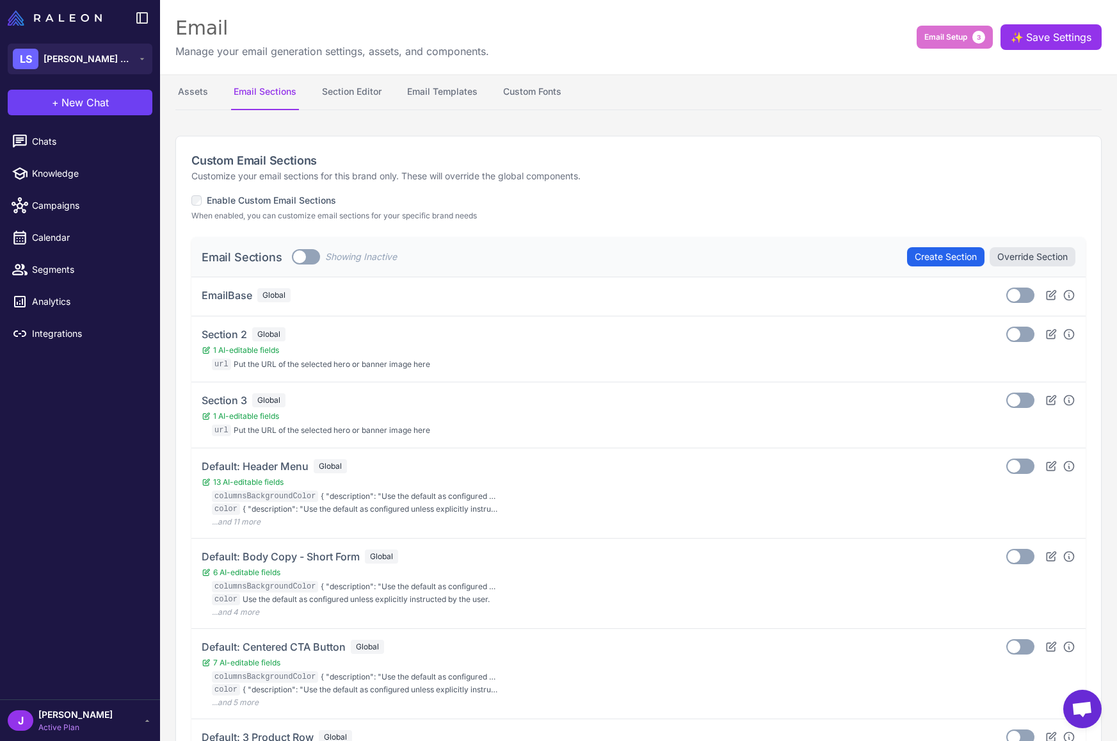
click at [301, 259] on label "Toggle" at bounding box center [306, 256] width 28 height 15
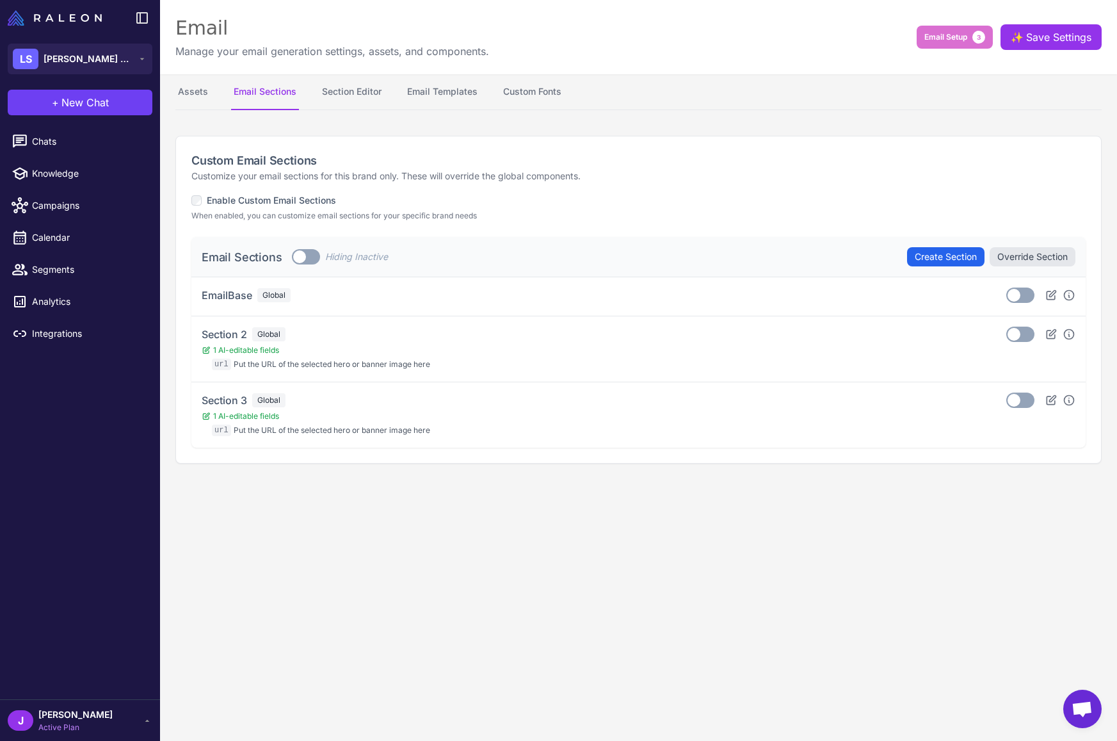
click at [243, 200] on label "Enable Custom Email Sections" at bounding box center [263, 200] width 145 height 14
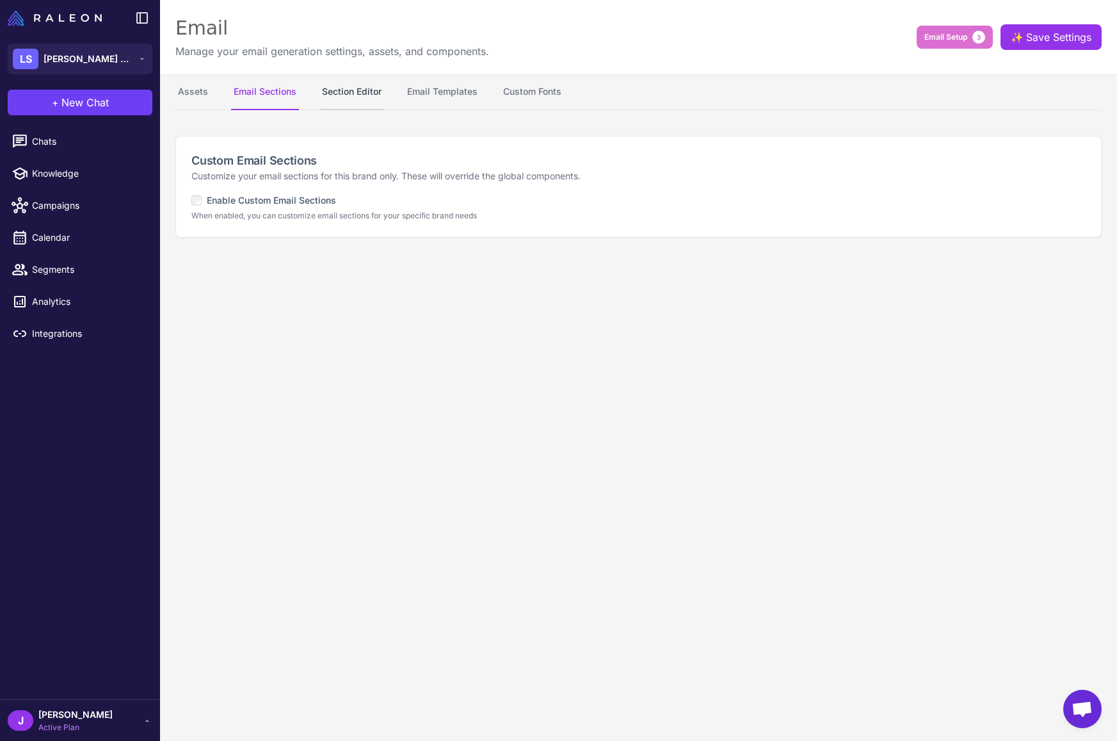
click at [359, 88] on button "Section Editor" at bounding box center [352, 92] width 65 height 36
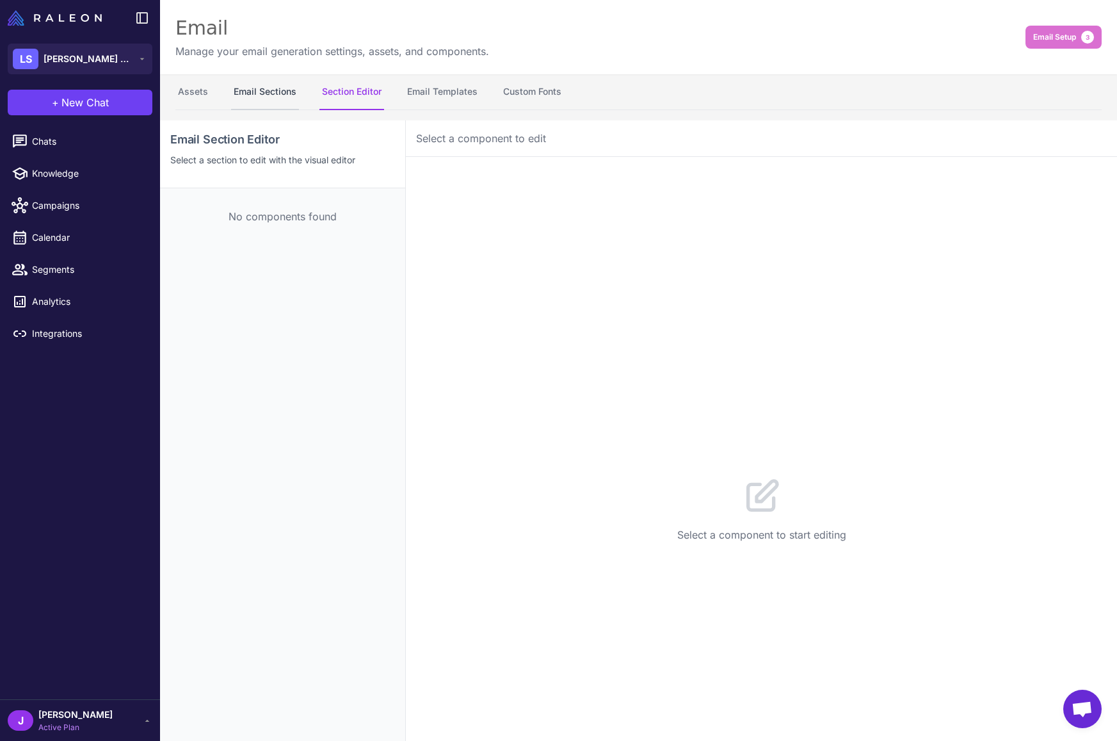
click at [283, 80] on button "Email Sections" at bounding box center [265, 92] width 68 height 36
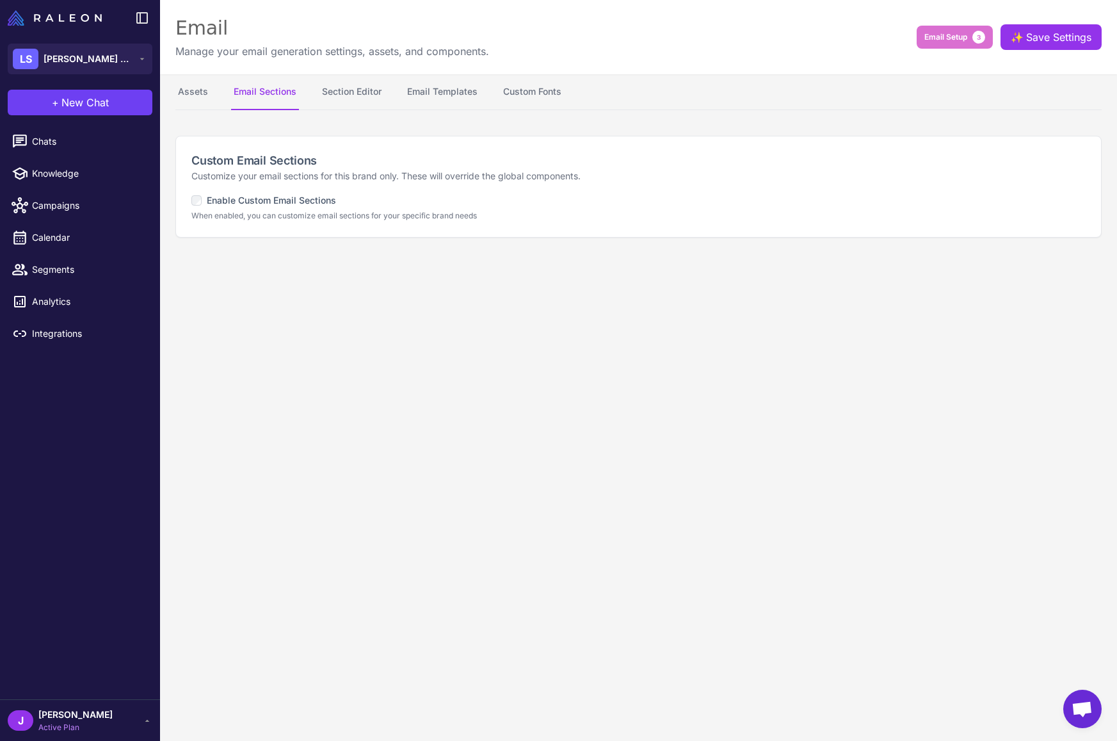
click at [553, 455] on content "Email Manage your email generation settings, assets, and components. Email Setu…" at bounding box center [638, 370] width 957 height 741
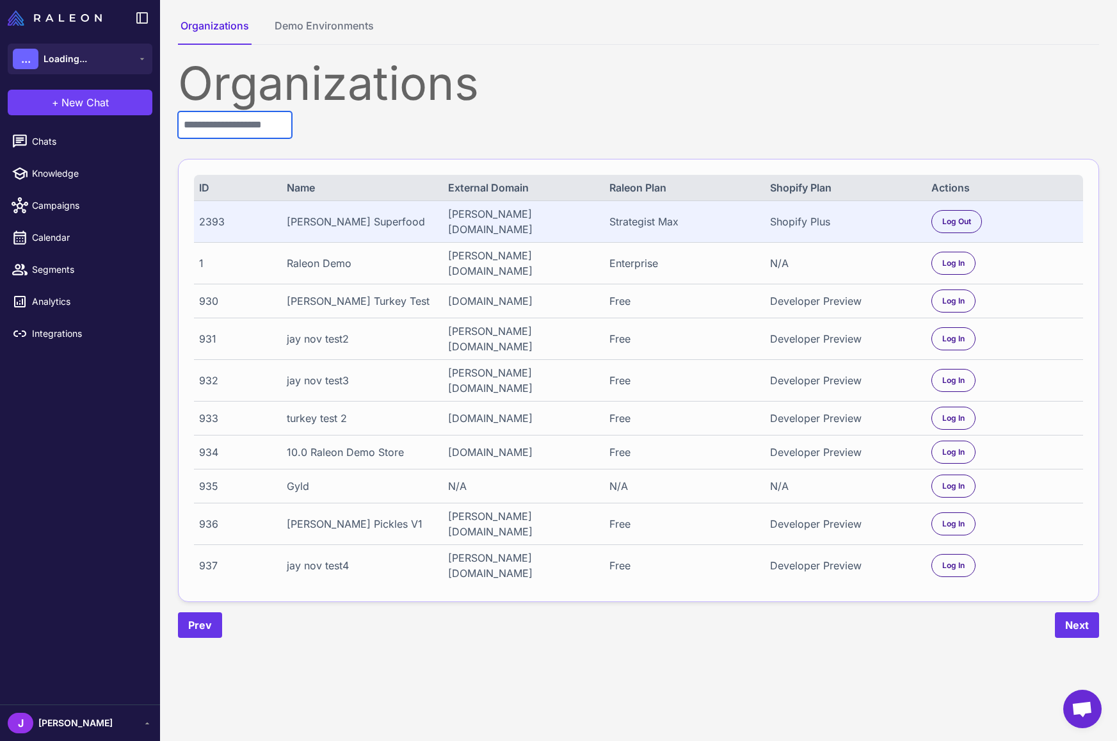
click at [228, 120] on input "text" at bounding box center [235, 124] width 114 height 27
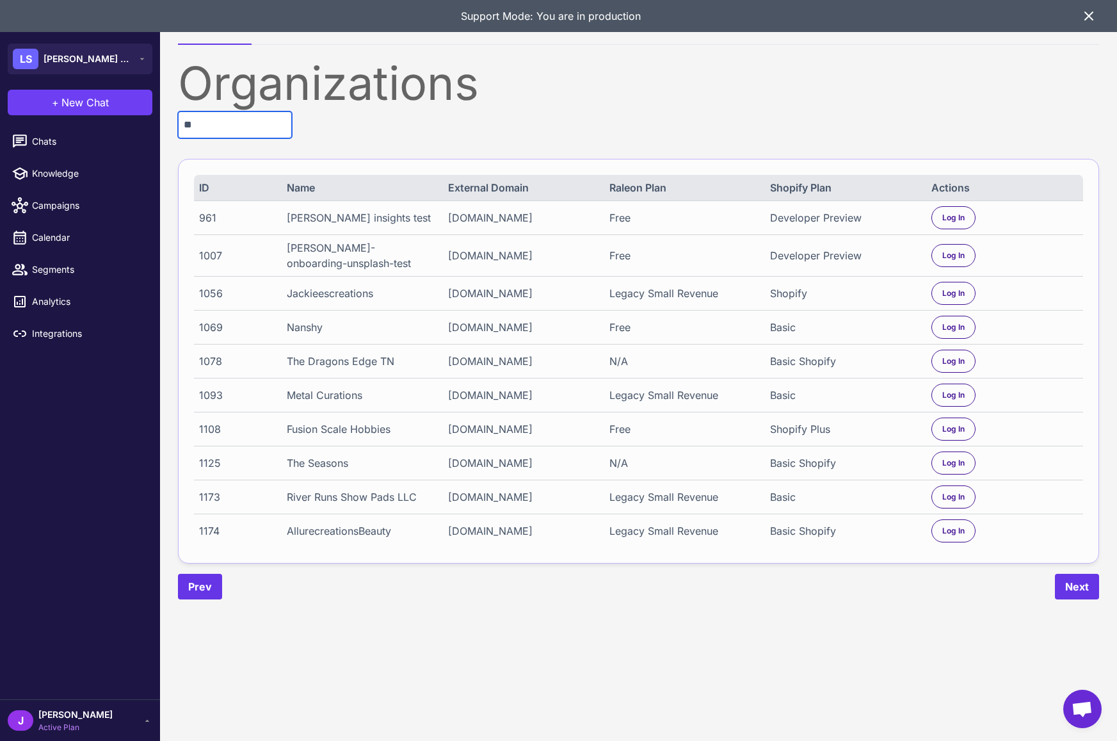
type input "*"
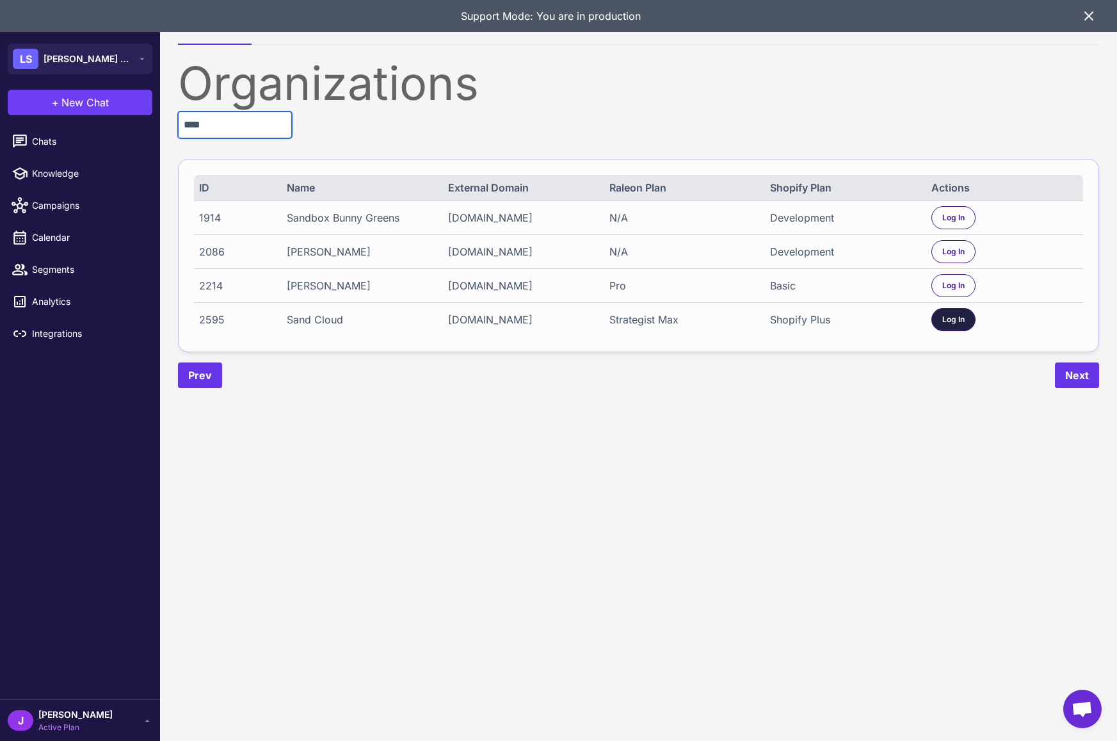
type input "****"
click at [951, 325] on span "Log In" at bounding box center [953, 320] width 22 height 12
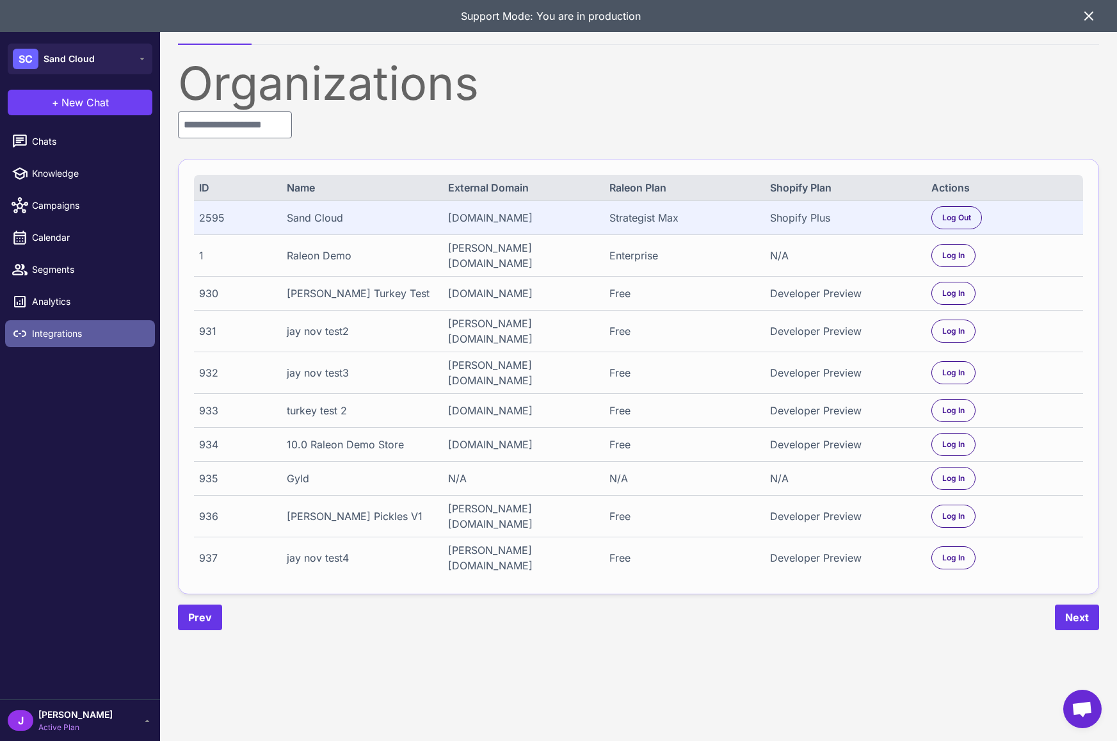
click at [69, 328] on span "Integrations" at bounding box center [88, 334] width 113 height 14
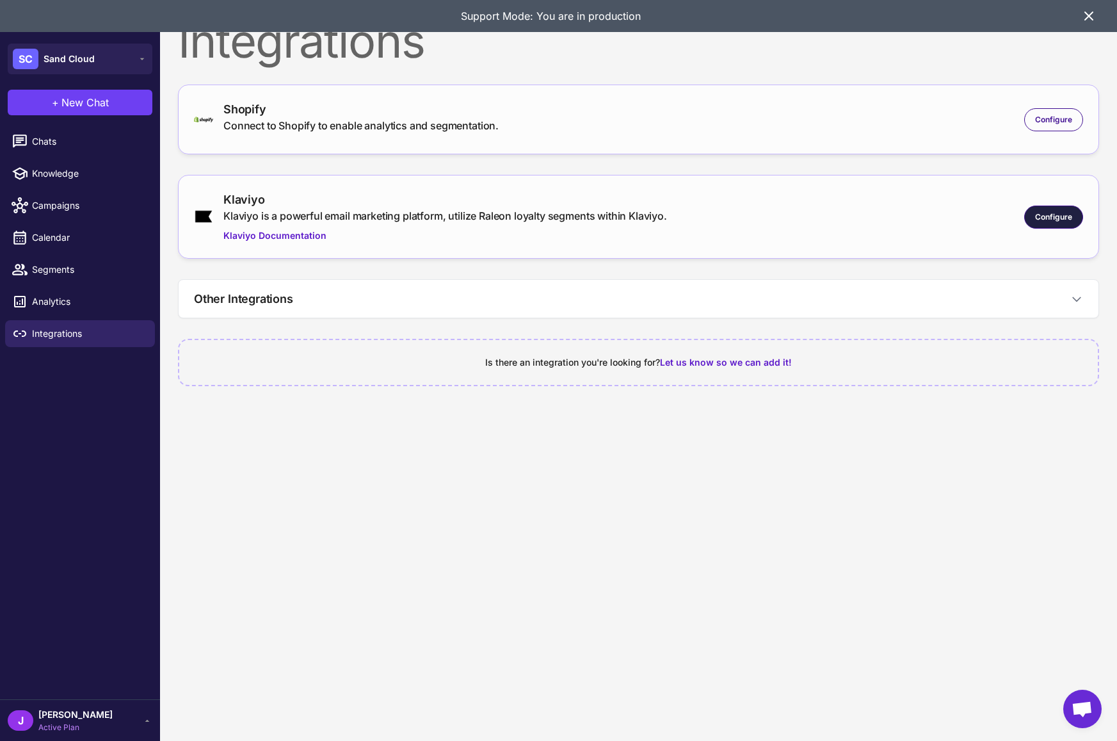
click at [1046, 222] on span "Configure" at bounding box center [1053, 217] width 37 height 12
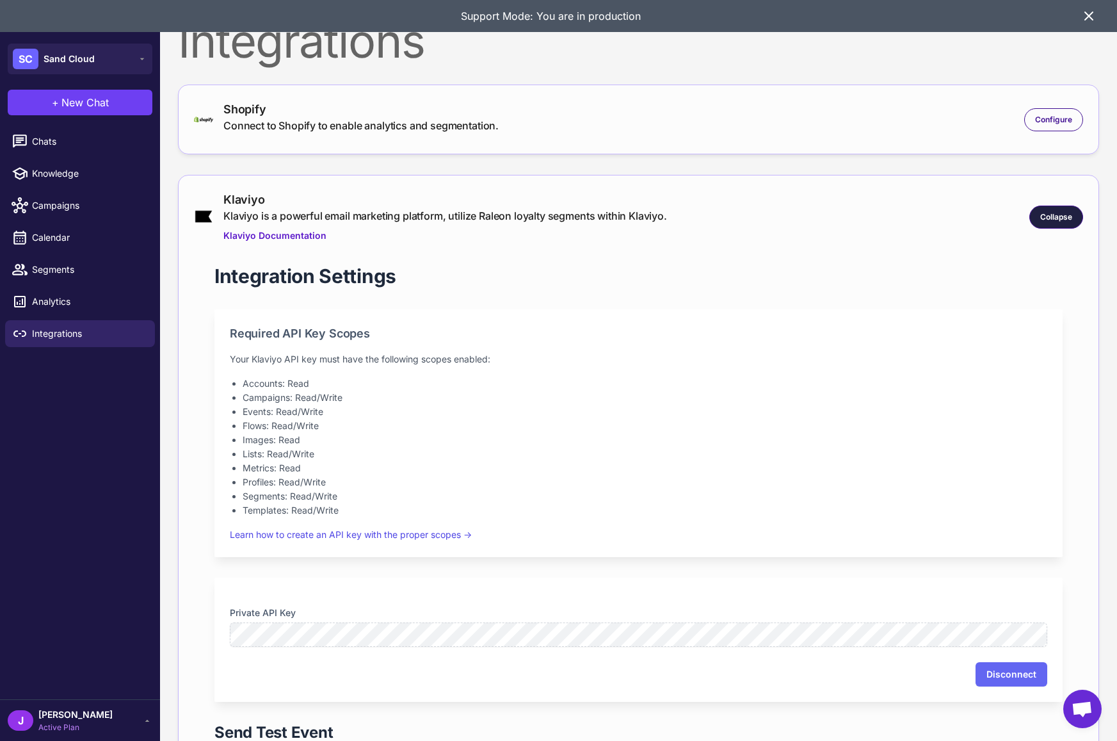
click at [1055, 222] on span "Collapse" at bounding box center [1056, 217] width 32 height 12
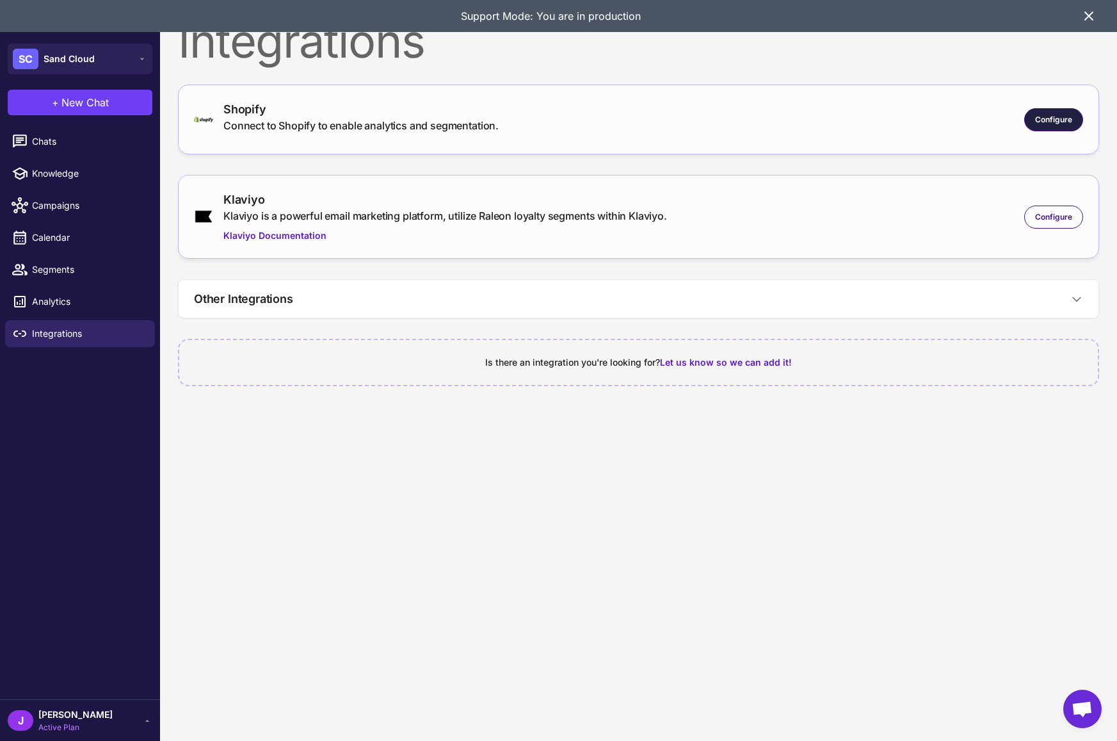
click at [1048, 120] on span "Configure" at bounding box center [1053, 120] width 37 height 12
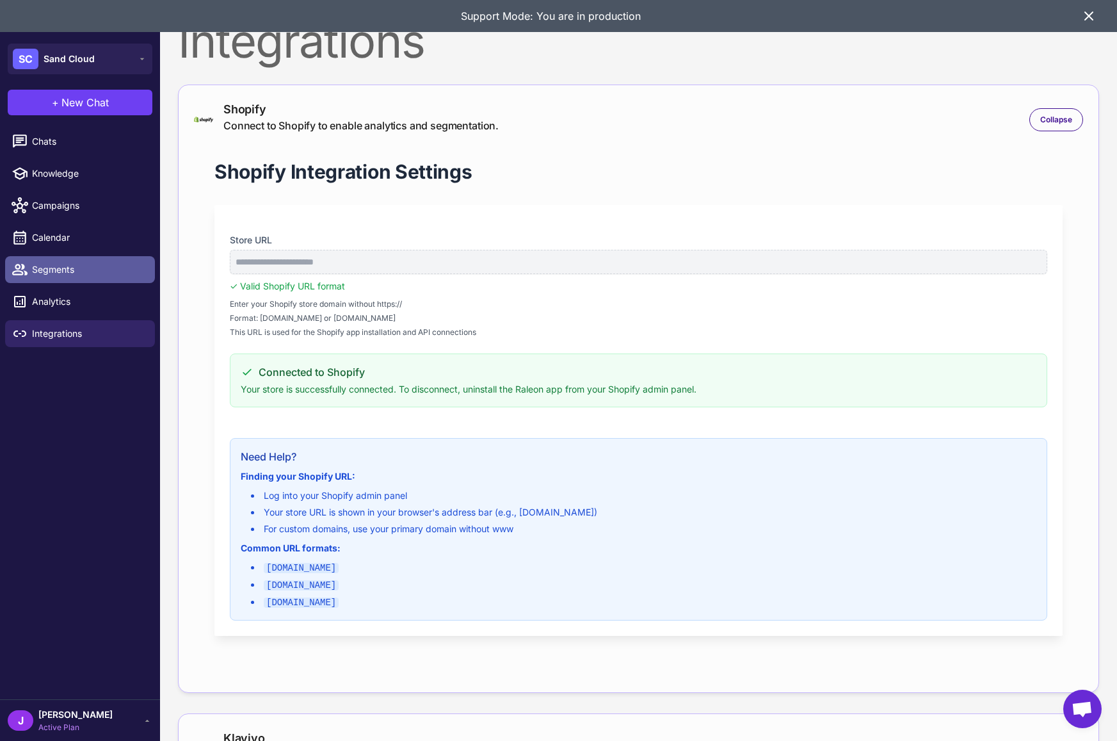
click at [73, 274] on span "Segments" at bounding box center [88, 270] width 113 height 14
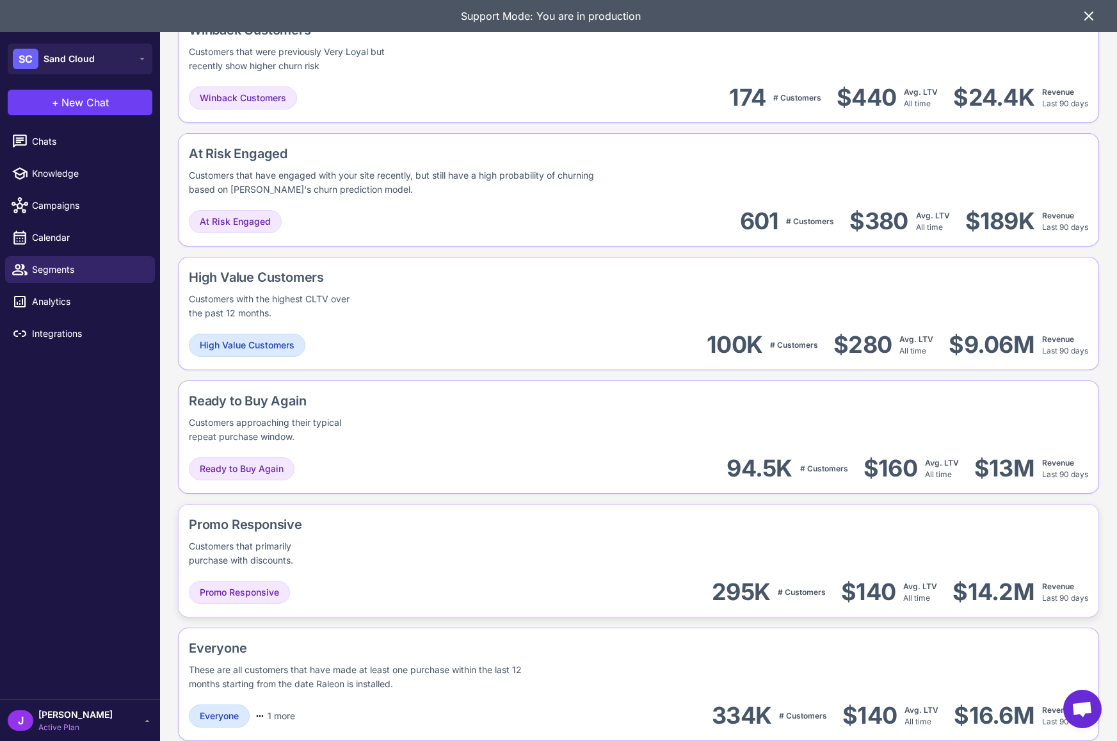
scroll to position [877, 0]
